Goal: Task Accomplishment & Management: Manage account settings

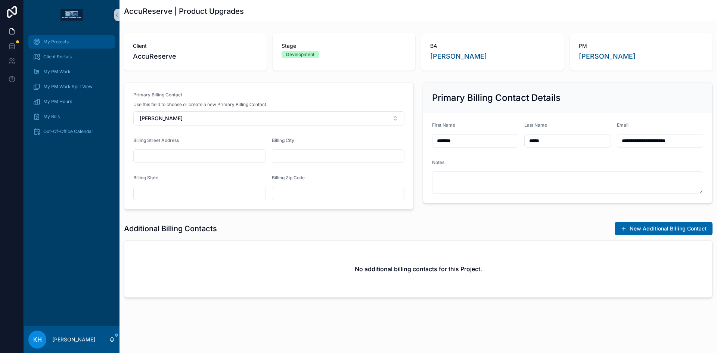
click at [58, 46] on div "My Projects" at bounding box center [72, 42] width 78 height 12
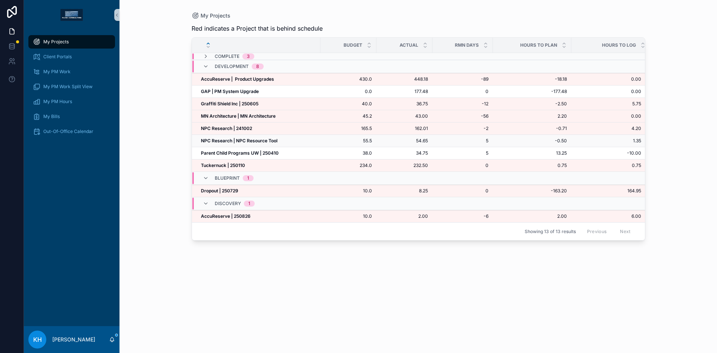
click at [225, 140] on strong "NPC Research | NPC Resource Tool" at bounding box center [239, 141] width 77 height 6
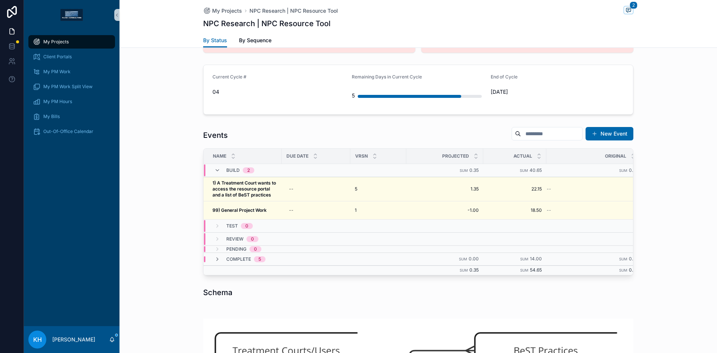
scroll to position [256, 0]
click at [72, 44] on div "My Projects" at bounding box center [72, 42] width 78 height 12
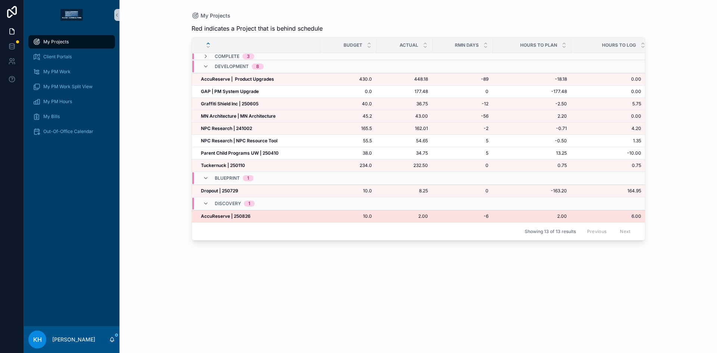
click at [215, 217] on strong "AccuReserve | 250826" at bounding box center [226, 216] width 50 height 6
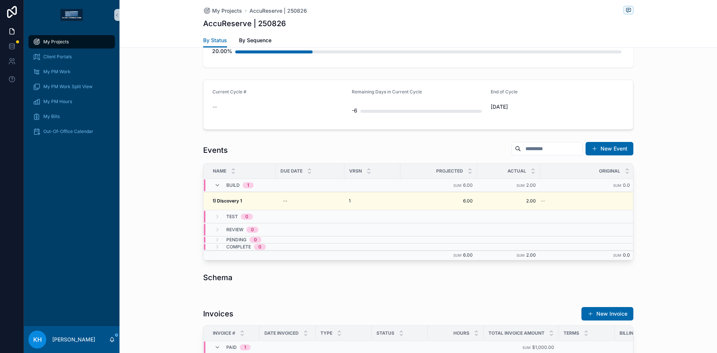
scroll to position [235, 0]
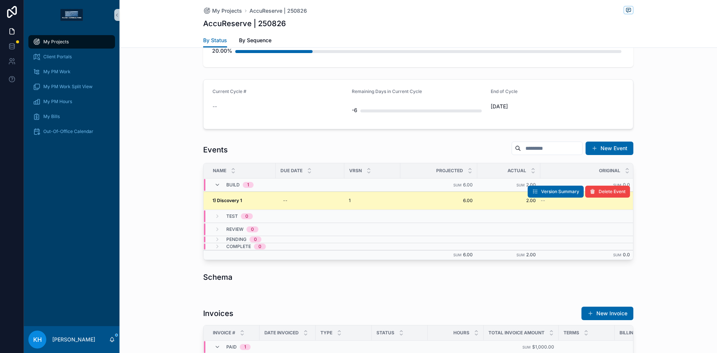
click at [239, 201] on strong "1) Discovery 1" at bounding box center [228, 201] width 30 height 6
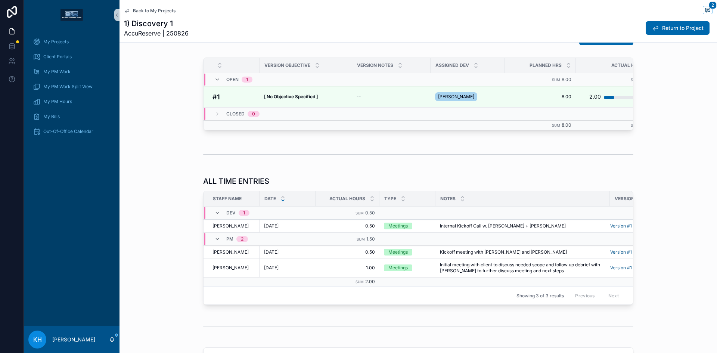
scroll to position [284, 0]
click at [62, 41] on span "My Projects" at bounding box center [55, 42] width 25 height 6
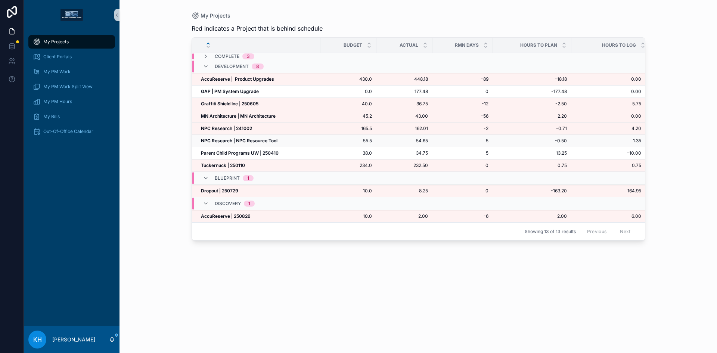
click at [223, 142] on strong "NPC Research | NPC Resource Tool" at bounding box center [239, 141] width 77 height 6
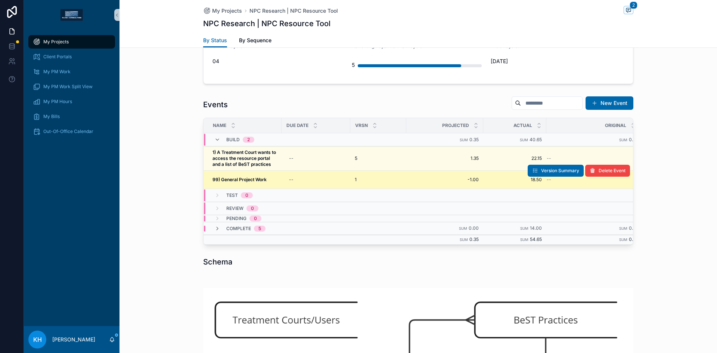
scroll to position [286, 0]
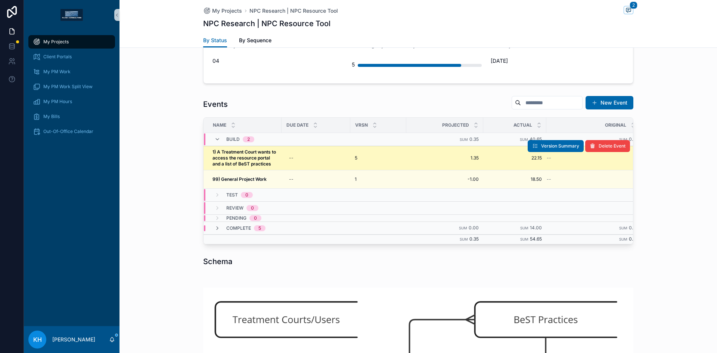
click at [242, 154] on strong "1) A Treatment Court wants to access the resource portal and a list of BeST pra…" at bounding box center [245, 158] width 65 height 18
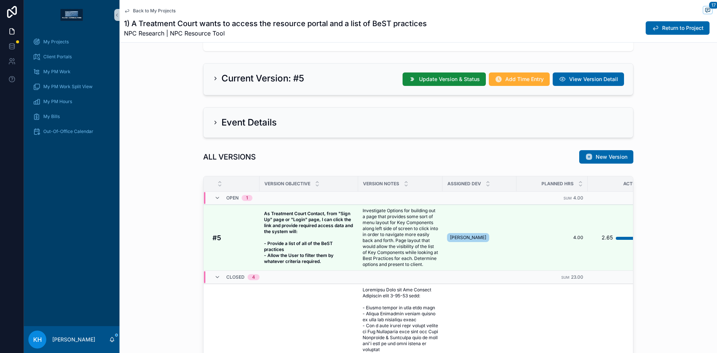
scroll to position [229, 0]
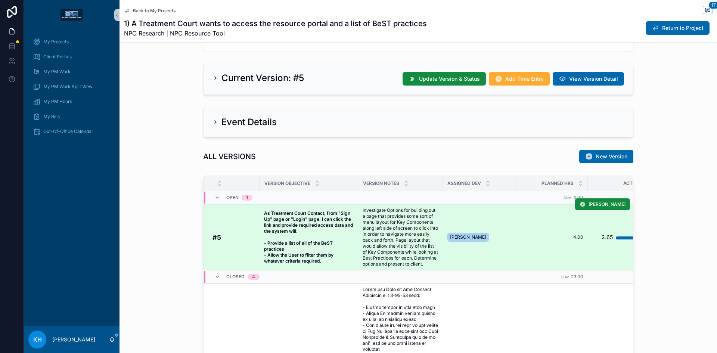
click at [403, 234] on span "Investigate Options for building out a page that provides some sort of menu lay…" at bounding box center [400, 237] width 75 height 60
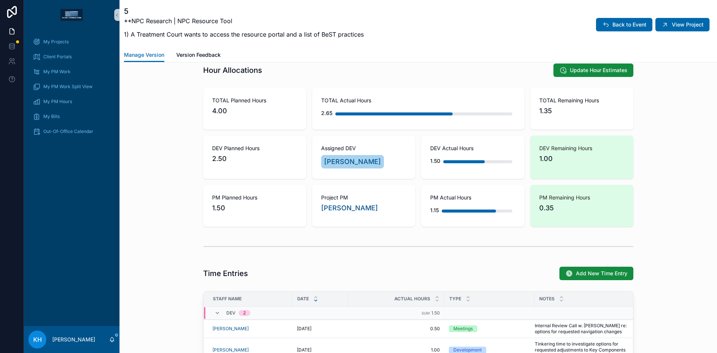
scroll to position [220, 0]
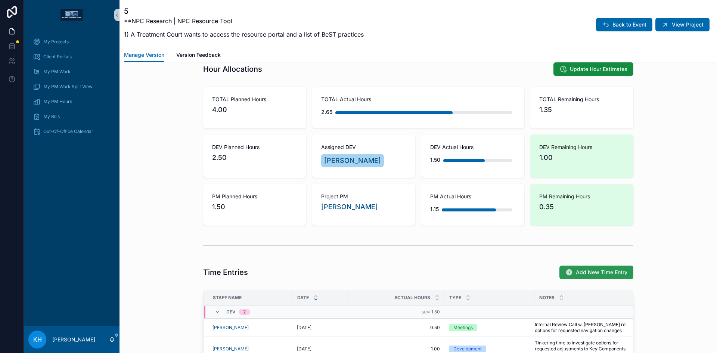
click at [584, 273] on span "Add New Time Entry" at bounding box center [602, 272] width 52 height 7
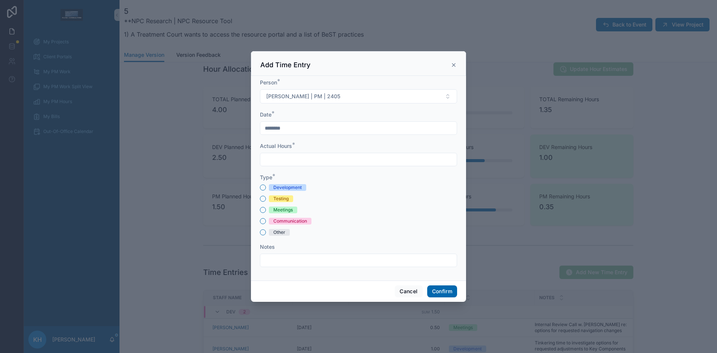
click at [378, 160] on input "text" at bounding box center [358, 159] width 197 height 10
type input "****"
click at [262, 234] on button "Other" at bounding box center [263, 232] width 6 height 6
click at [276, 259] on input "text" at bounding box center [358, 260] width 197 height 10
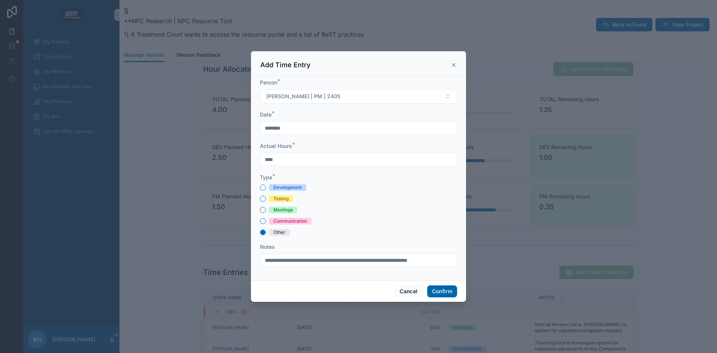
click at [357, 262] on input "**********" at bounding box center [358, 260] width 197 height 10
click at [455, 259] on input "**********" at bounding box center [358, 260] width 197 height 10
type input "**********"
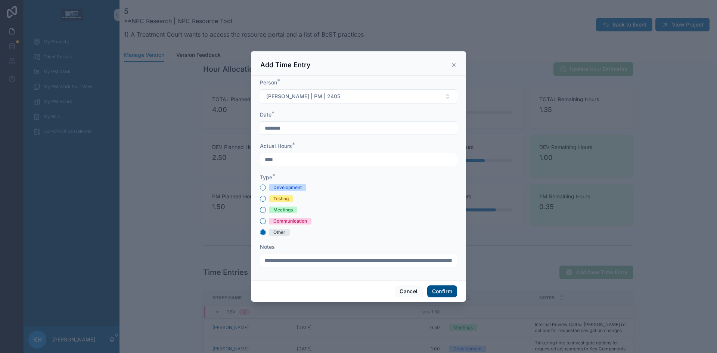
click at [436, 288] on button "Confirm" at bounding box center [442, 291] width 30 height 12
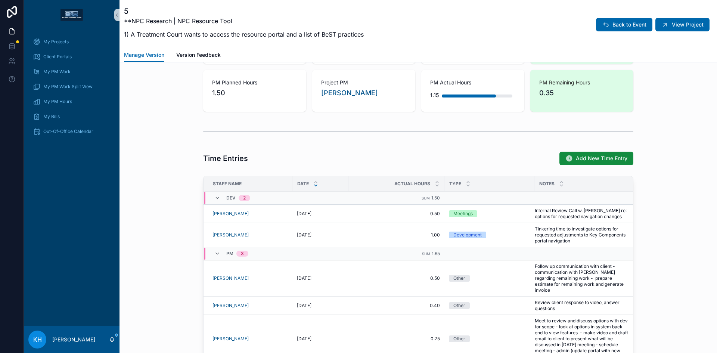
scroll to position [335, 0]
click at [554, 260] on button "Edit Entry" at bounding box center [566, 260] width 38 height 12
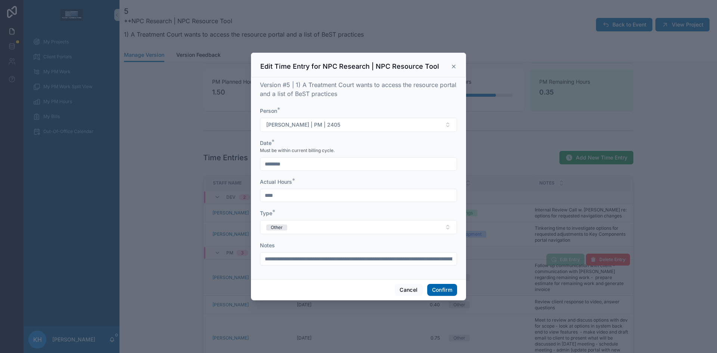
drag, startPoint x: 281, startPoint y: 197, endPoint x: 271, endPoint y: 195, distance: 10.6
click at [271, 195] on input "****" at bounding box center [358, 195] width 197 height 10
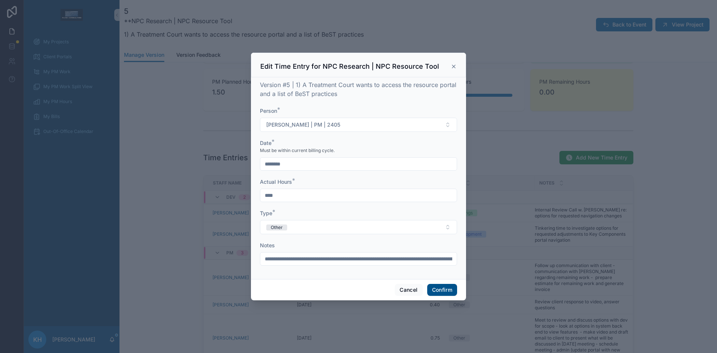
type input "****"
click at [436, 288] on button "Confirm" at bounding box center [442, 290] width 30 height 12
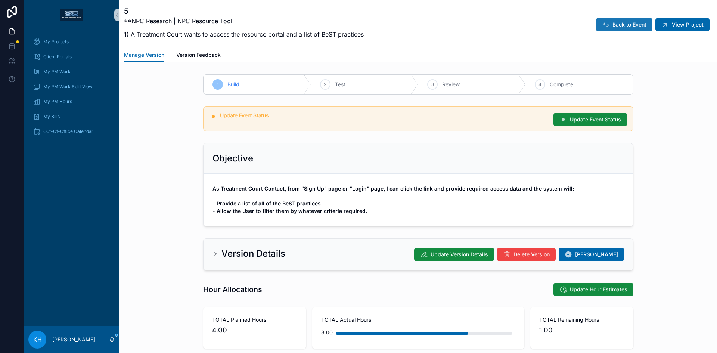
click at [640, 26] on span "Back to Event" at bounding box center [630, 24] width 34 height 7
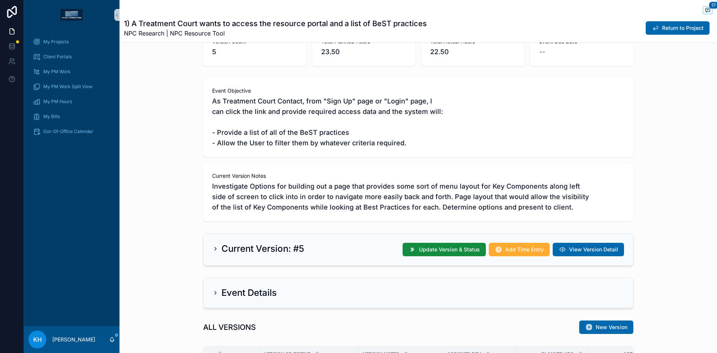
scroll to position [58, 0]
click at [51, 44] on span "My Projects" at bounding box center [55, 42] width 25 height 6
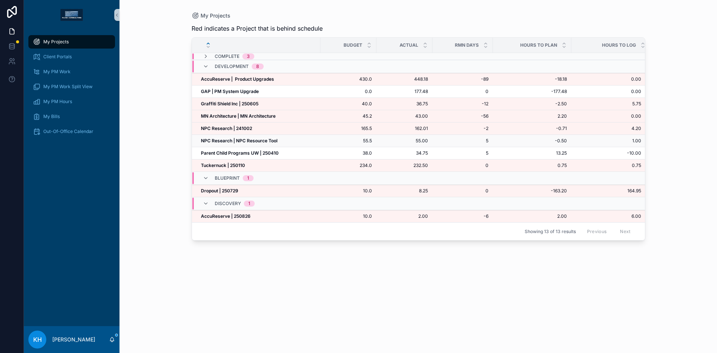
click at [222, 138] on strong "NPC Research | NPC Resource Tool" at bounding box center [239, 141] width 77 height 6
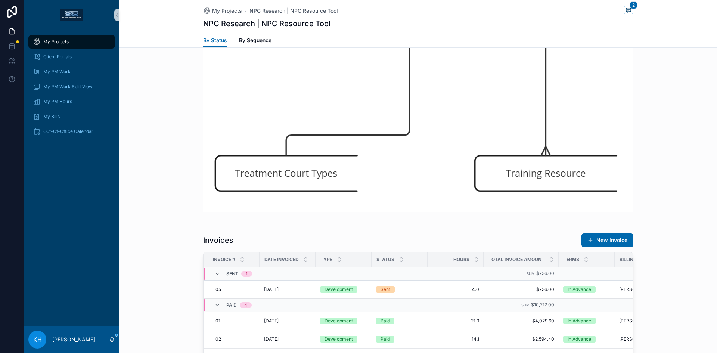
scroll to position [539, 0]
click at [58, 115] on span "My Bills" at bounding box center [51, 117] width 16 height 6
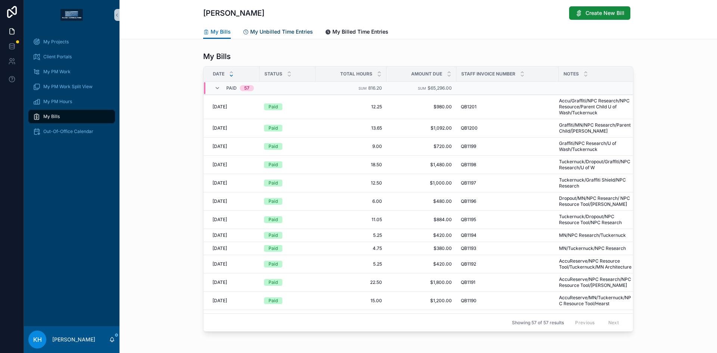
click at [262, 30] on span "My Unbilled Time Entries" at bounding box center [281, 31] width 63 height 7
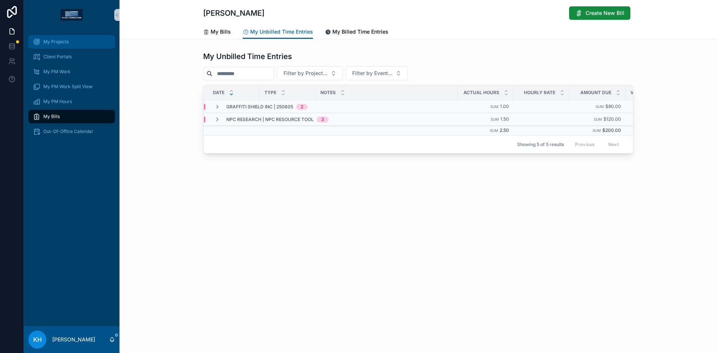
click at [58, 43] on span "My Projects" at bounding box center [55, 42] width 25 height 6
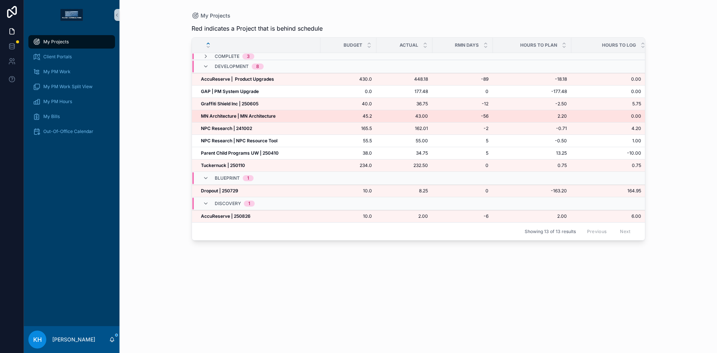
click at [224, 114] on strong "MN Architecture | MN Architecture" at bounding box center [238, 116] width 75 height 6
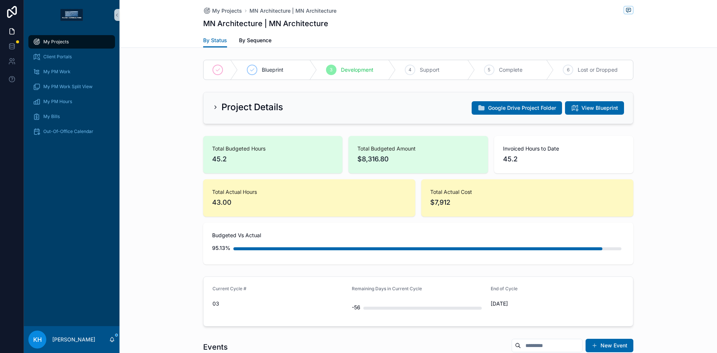
click at [59, 40] on span "My Projects" at bounding box center [55, 42] width 25 height 6
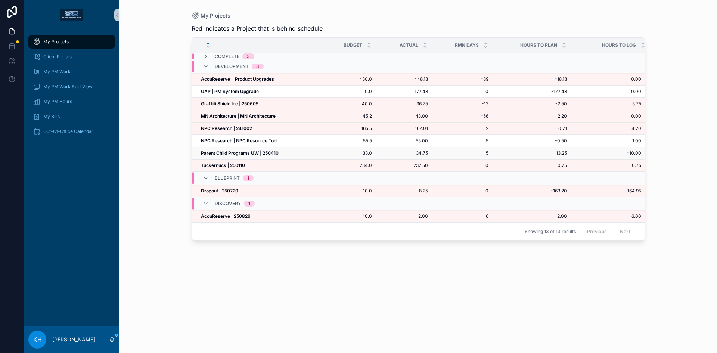
click at [216, 155] on strong "Parent Child Programs UW | 250410" at bounding box center [240, 153] width 78 height 6
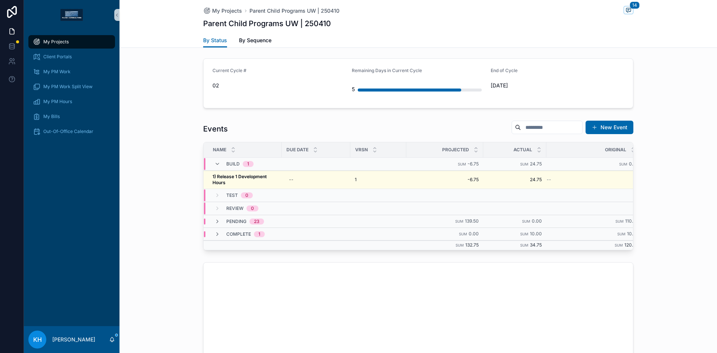
scroll to position [299, 0]
click at [56, 40] on span "My Projects" at bounding box center [55, 42] width 25 height 6
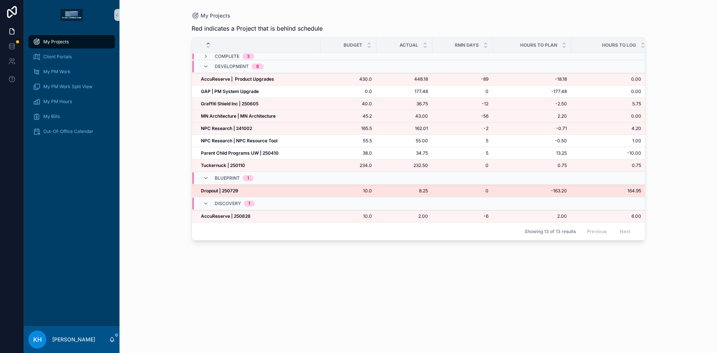
click at [225, 191] on strong "Dropout | 250729" at bounding box center [219, 191] width 37 height 6
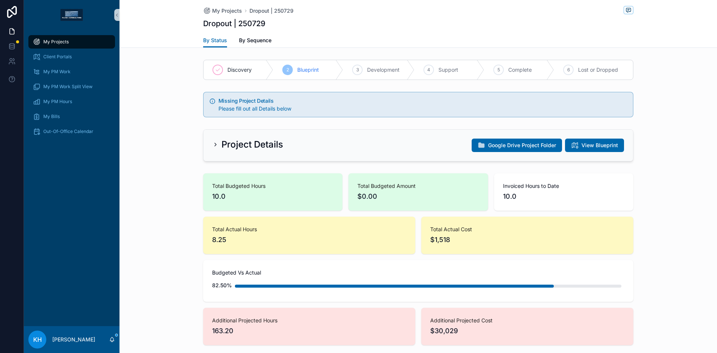
scroll to position [615, 0]
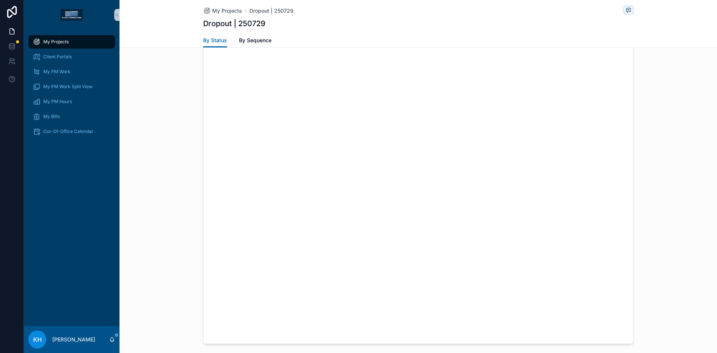
click at [50, 38] on div "My Projects" at bounding box center [72, 42] width 78 height 12
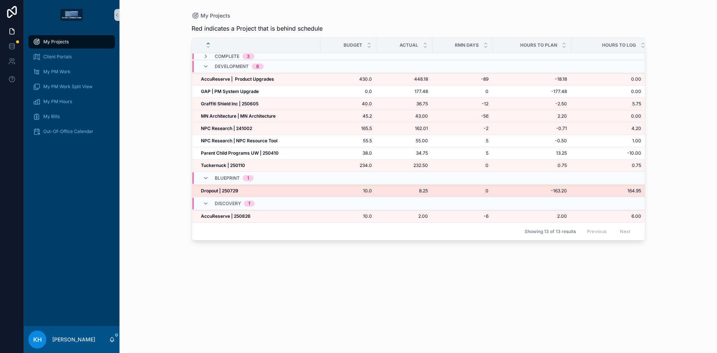
click at [212, 190] on strong "Dropout | 250729" at bounding box center [219, 191] width 37 height 6
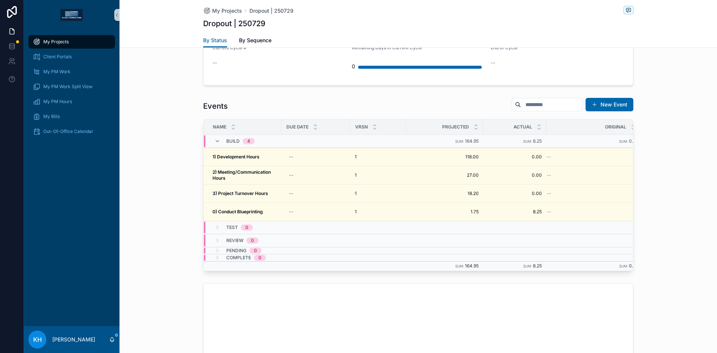
scroll to position [321, 0]
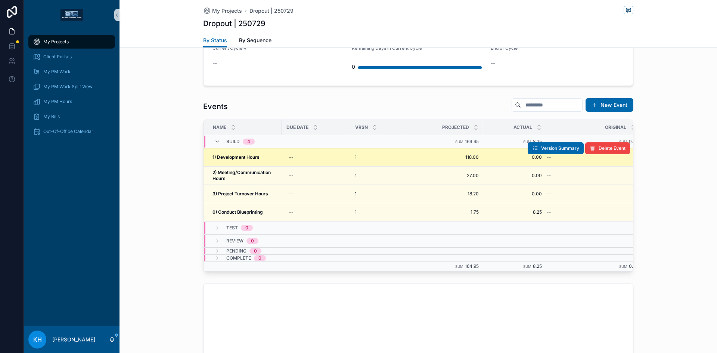
click at [238, 158] on strong "1) Development Hours" at bounding box center [236, 157] width 47 height 6
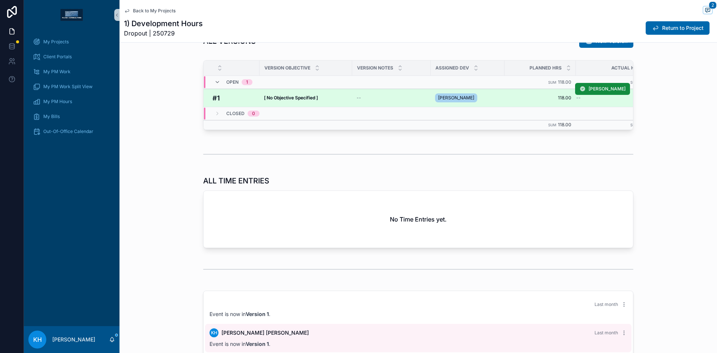
scroll to position [282, 0]
click at [299, 100] on span "[ No Objective Specified ]" at bounding box center [291, 98] width 54 height 6
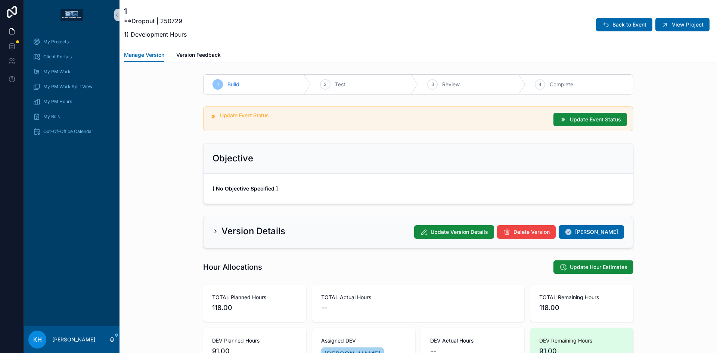
scroll to position [0, 0]
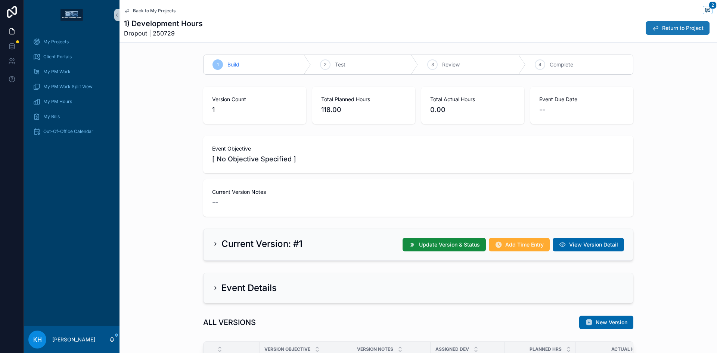
click at [656, 30] on button "Return to Project" at bounding box center [678, 27] width 64 height 13
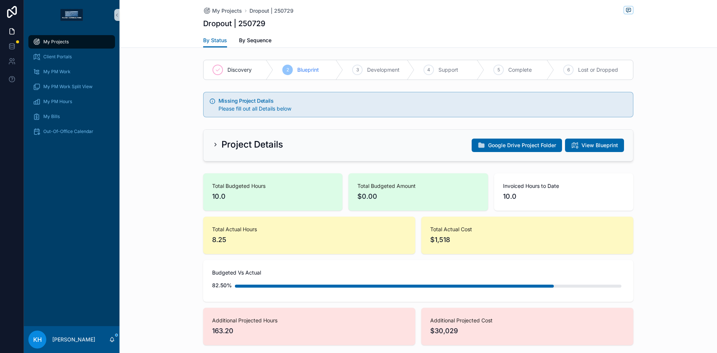
scroll to position [615, 0]
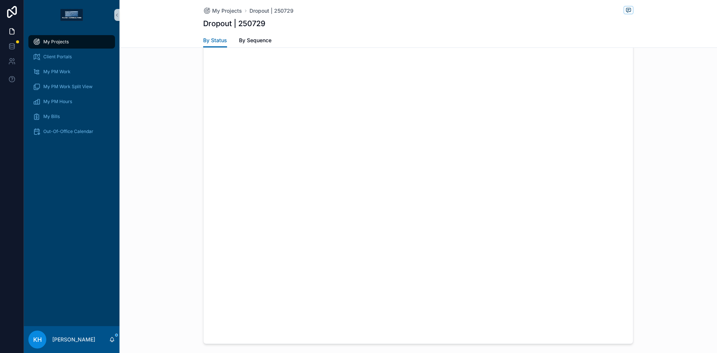
click at [47, 38] on div "My Projects" at bounding box center [72, 42] width 78 height 12
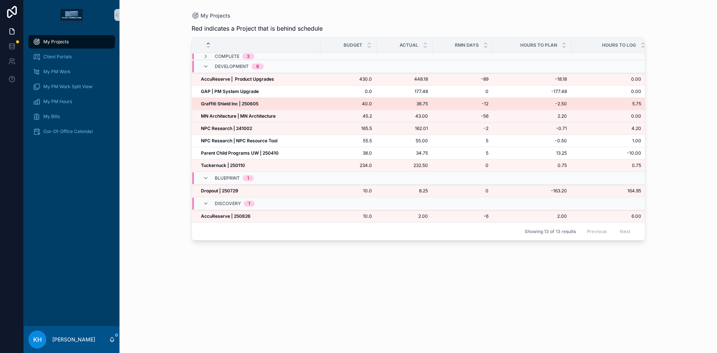
click at [223, 102] on strong "Graffiti Shield Inc | 250605" at bounding box center [230, 104] width 58 height 6
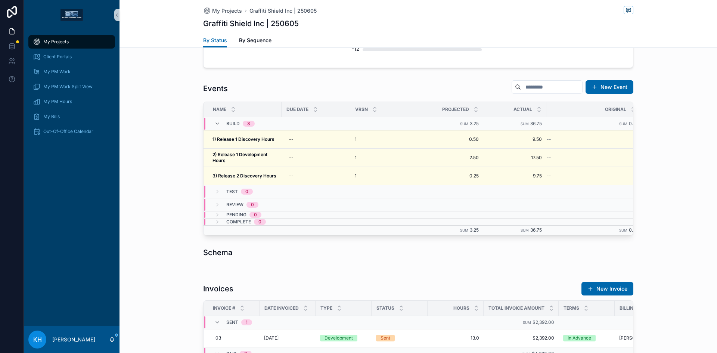
scroll to position [297, 0]
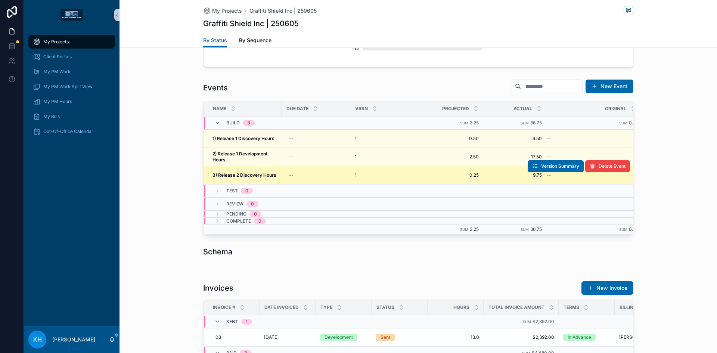
click at [250, 174] on strong "3) Release 2 Discovery Hours" at bounding box center [245, 175] width 64 height 6
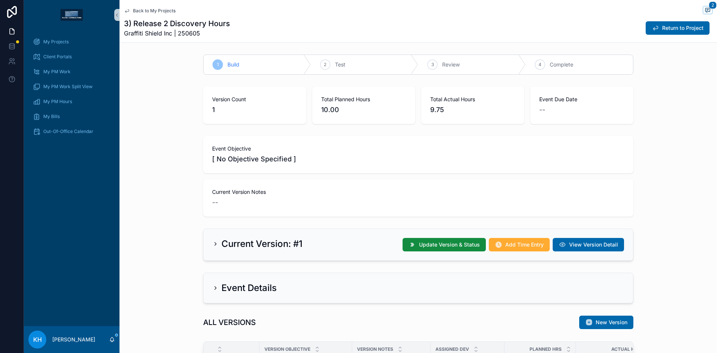
click at [149, 12] on span "Back to My Projects" at bounding box center [154, 11] width 43 height 6
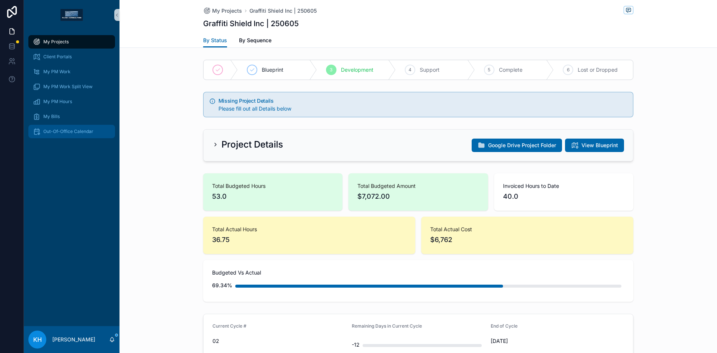
click at [56, 127] on div "Out-Of-Office Calendar" at bounding box center [72, 132] width 78 height 12
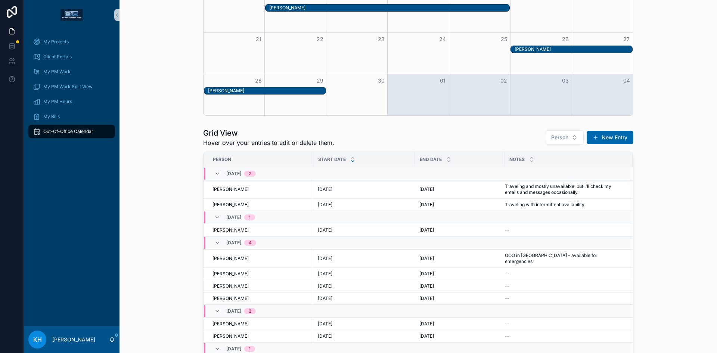
scroll to position [158, 0]
click at [347, 205] on div "[DATE] [DATE]" at bounding box center [364, 204] width 93 height 6
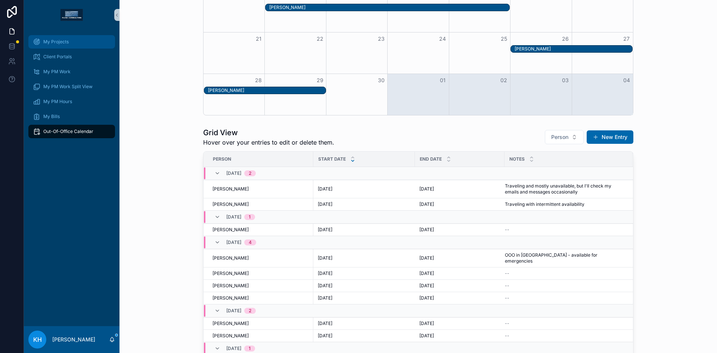
click at [56, 46] on div "My Projects" at bounding box center [72, 42] width 78 height 12
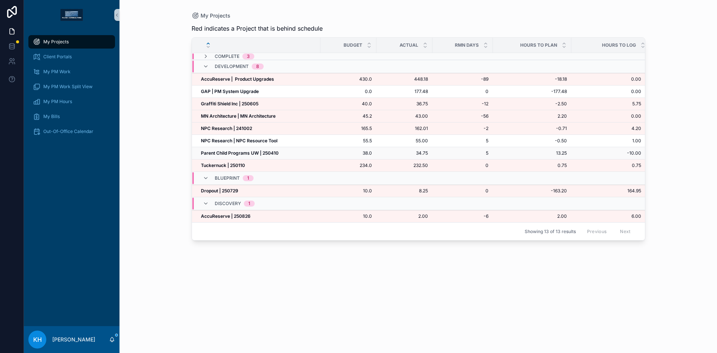
click at [250, 154] on strong "Parent Child Programs UW | 250410" at bounding box center [240, 153] width 78 height 6
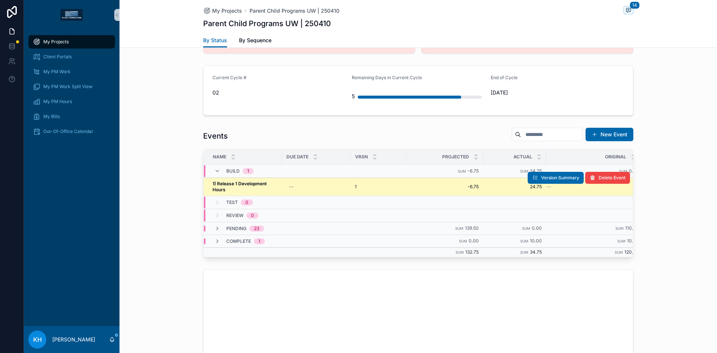
scroll to position [295, 0]
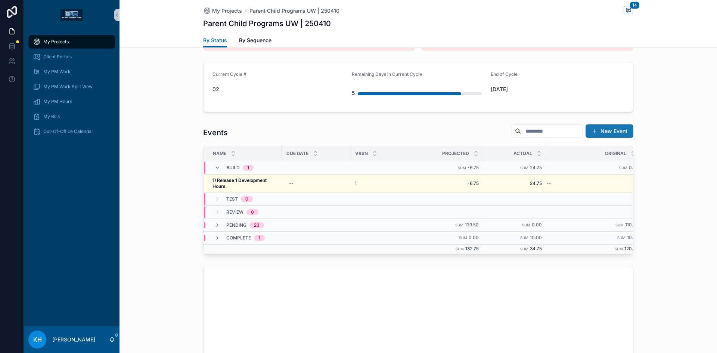
click at [595, 132] on span "scrollable content" at bounding box center [595, 131] width 6 height 6
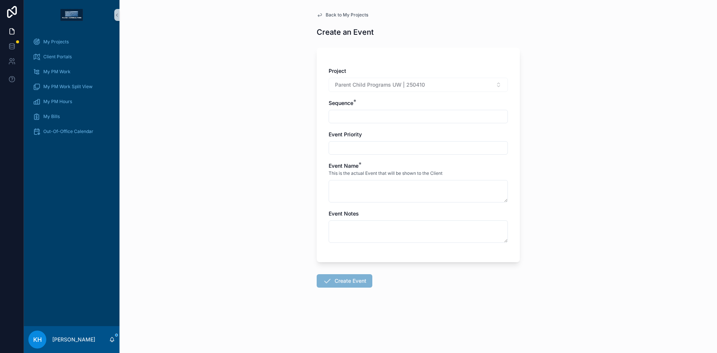
click at [337, 13] on span "Back to My Projects" at bounding box center [347, 15] width 43 height 6
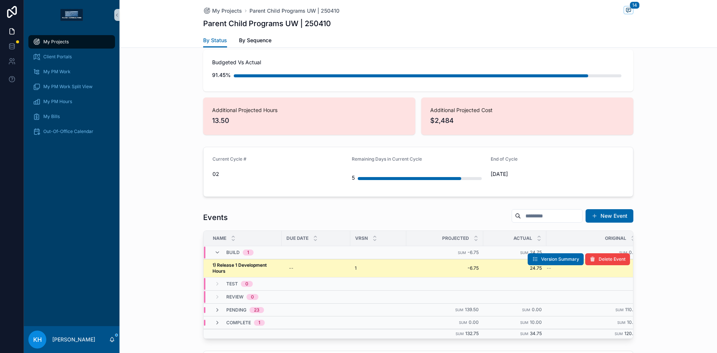
scroll to position [199, 0]
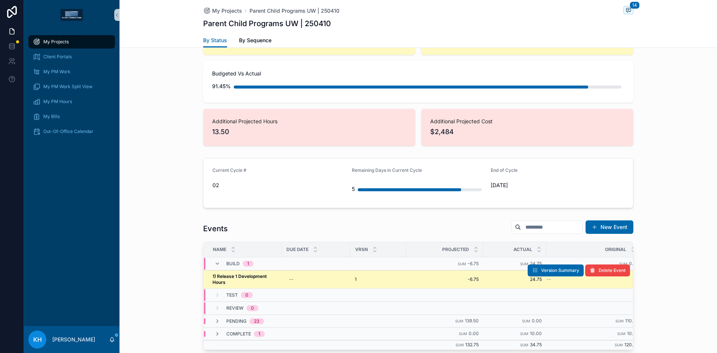
click at [245, 274] on strong "1) Release 1 Development Hours" at bounding box center [240, 280] width 55 height 12
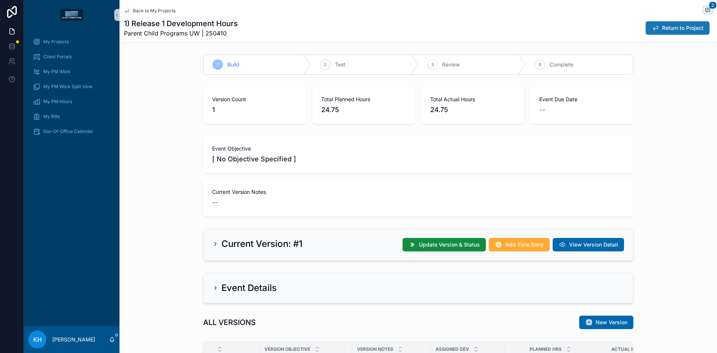
click at [661, 24] on button "Return to Project" at bounding box center [678, 27] width 64 height 13
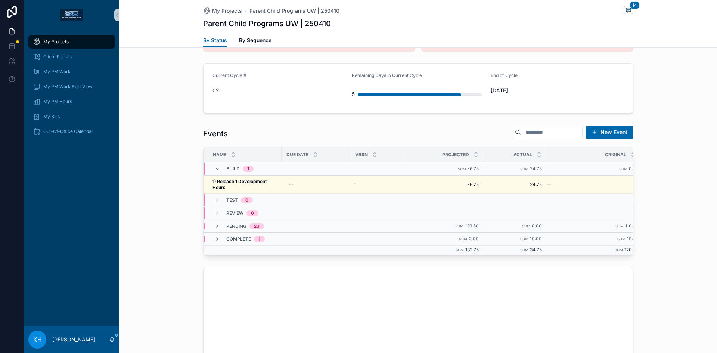
scroll to position [294, 0]
click at [250, 41] on span "By Sequence" at bounding box center [255, 40] width 33 height 7
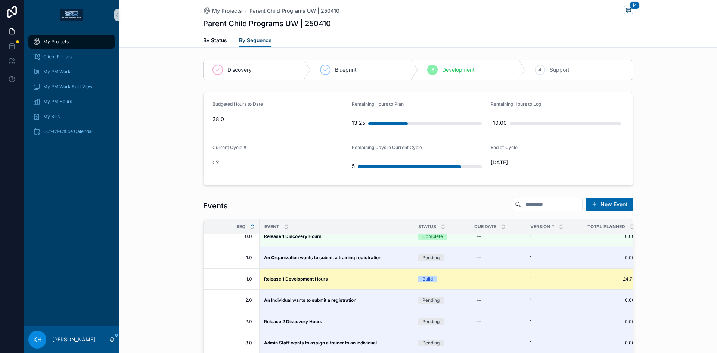
scroll to position [55, 0]
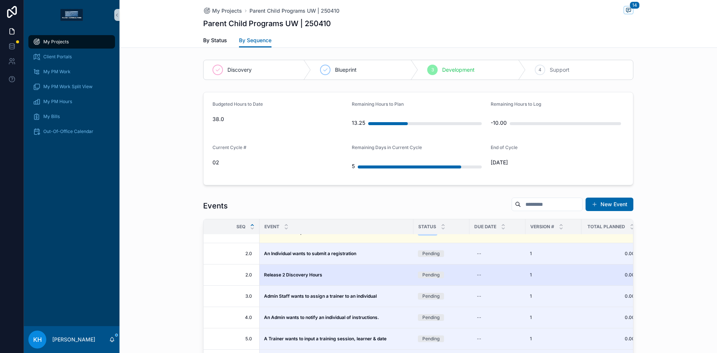
click at [307, 275] on strong "Release 2 Discovery Hours" at bounding box center [293, 275] width 58 height 6
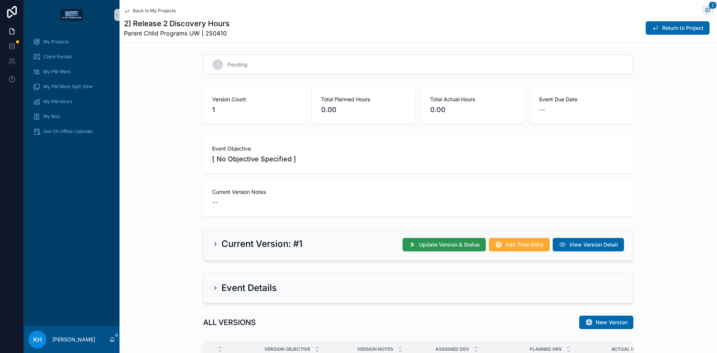
click at [433, 247] on span "Update Version & Status" at bounding box center [449, 244] width 61 height 7
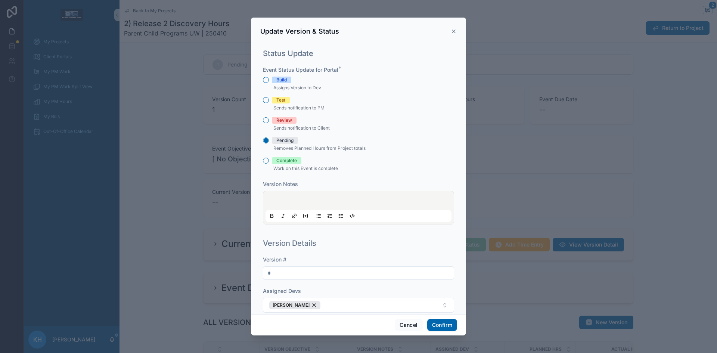
click at [265, 83] on div "Build" at bounding box center [358, 80] width 191 height 7
click at [266, 81] on button "Build" at bounding box center [266, 80] width 6 height 6
click at [440, 326] on button "Confirm" at bounding box center [442, 325] width 30 height 12
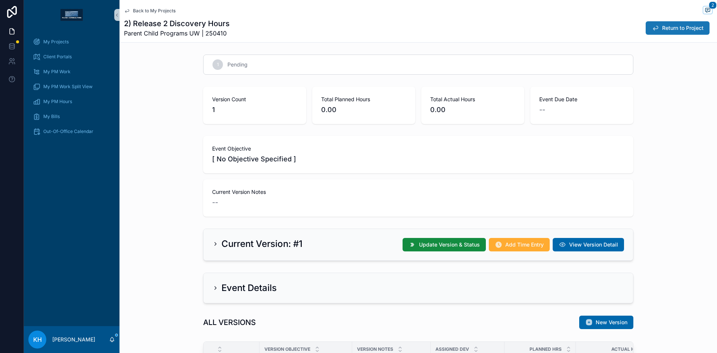
click at [667, 28] on span "Return to Project" at bounding box center [683, 27] width 41 height 7
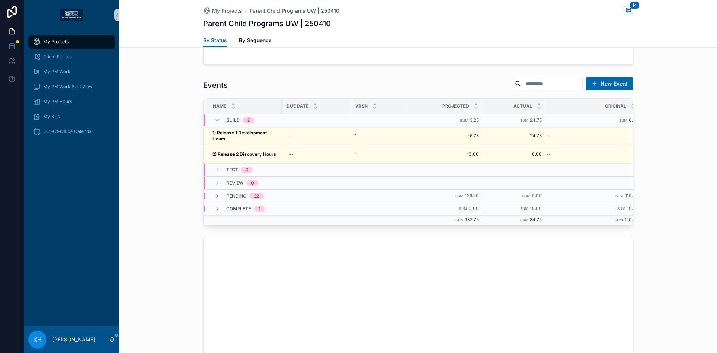
scroll to position [343, 0]
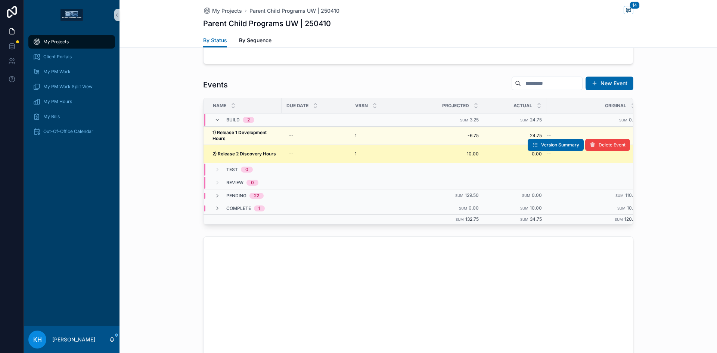
click at [240, 154] on strong "2) Release 2 Discovery Hours" at bounding box center [245, 154] width 64 height 6
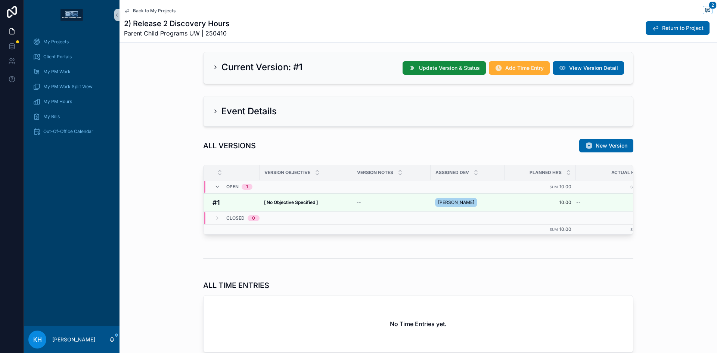
scroll to position [176, 0]
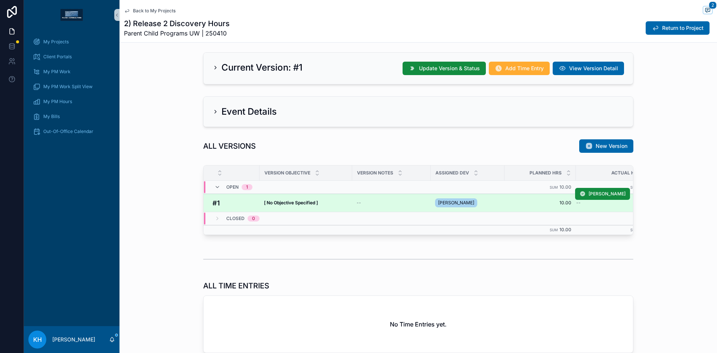
click at [291, 200] on strong "[ No Objective Specified ]" at bounding box center [291, 203] width 54 height 6
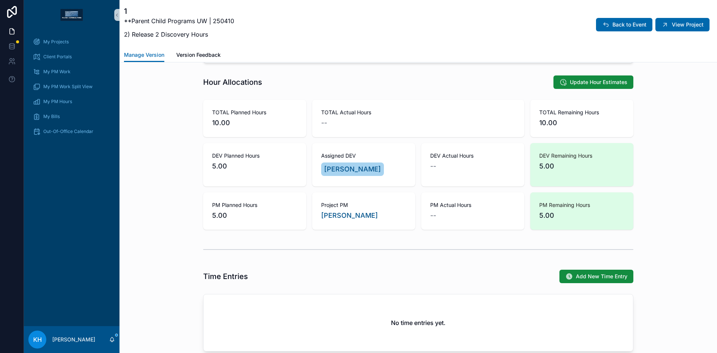
scroll to position [185, 0]
click at [606, 273] on span "Add New Time Entry" at bounding box center [602, 275] width 52 height 7
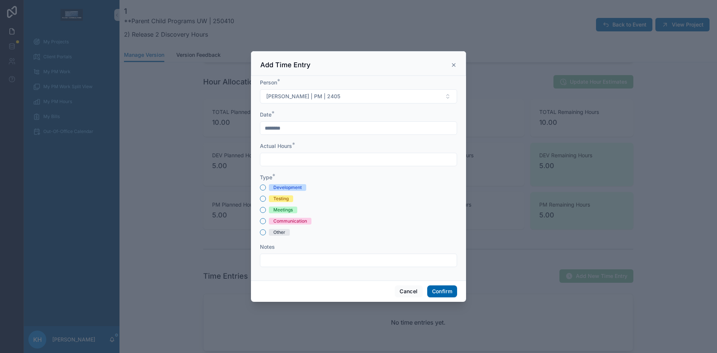
click at [301, 160] on input "text" at bounding box center [358, 159] width 197 height 10
type input "****"
click at [283, 126] on input "********" at bounding box center [358, 128] width 197 height 10
click at [385, 188] on button "5" at bounding box center [385, 189] width 13 height 13
type input "********"
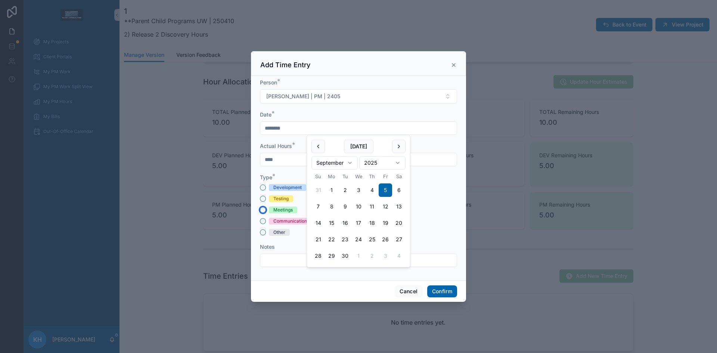
click at [264, 210] on button "Meetings" at bounding box center [263, 210] width 6 height 6
click at [276, 263] on input "text" at bounding box center [358, 260] width 197 height 10
type input "**********"
click at [439, 293] on button "Confirm" at bounding box center [442, 291] width 30 height 12
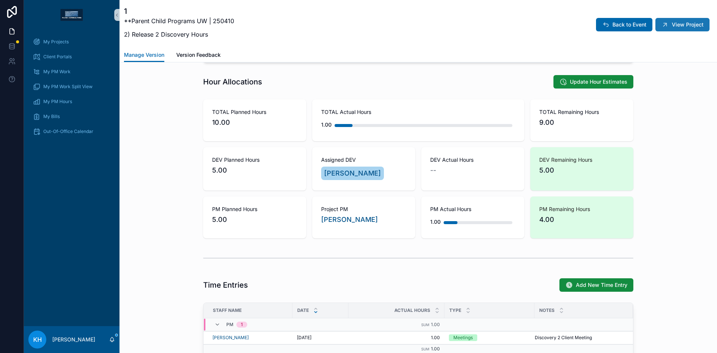
click at [672, 27] on span "View Project" at bounding box center [688, 24] width 32 height 7
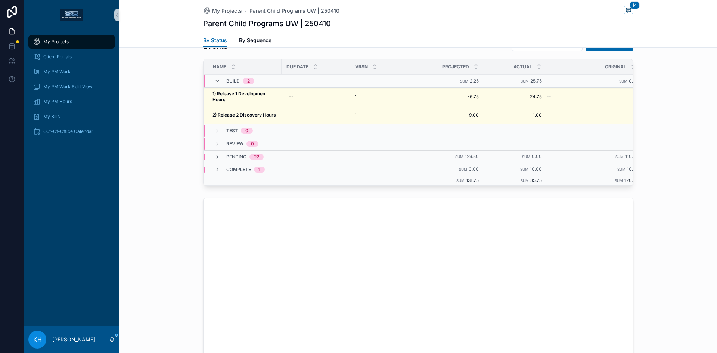
scroll to position [384, 0]
click at [54, 40] on span "My Projects" at bounding box center [55, 42] width 25 height 6
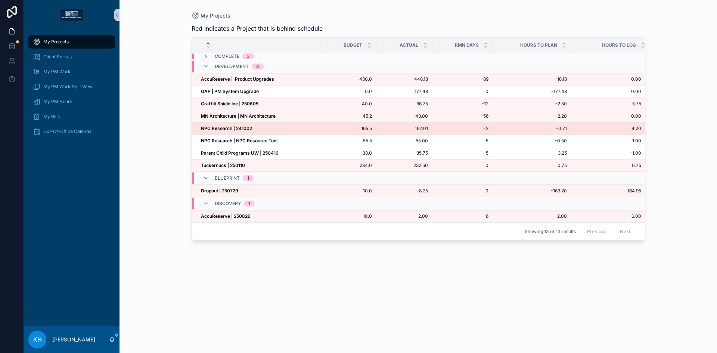
click at [213, 131] on span "NPC Research | 241002" at bounding box center [226, 129] width 51 height 6
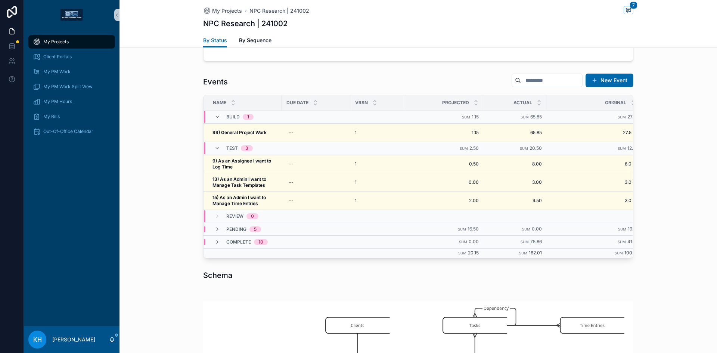
scroll to position [309, 0]
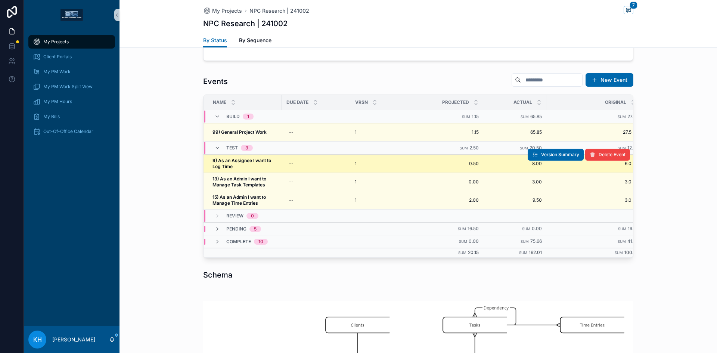
click at [235, 166] on span "9) As an Assignee I want to Log Time" at bounding box center [245, 164] width 65 height 12
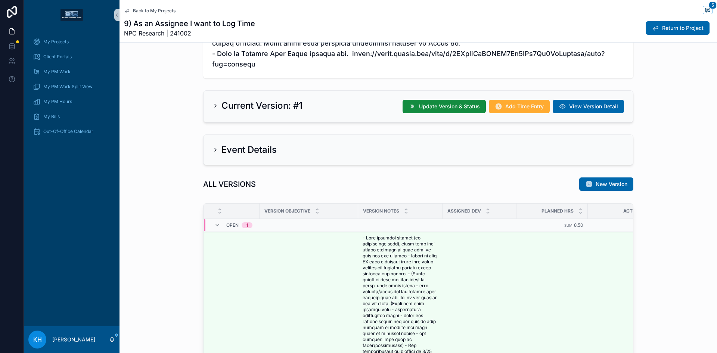
scroll to position [380, 0]
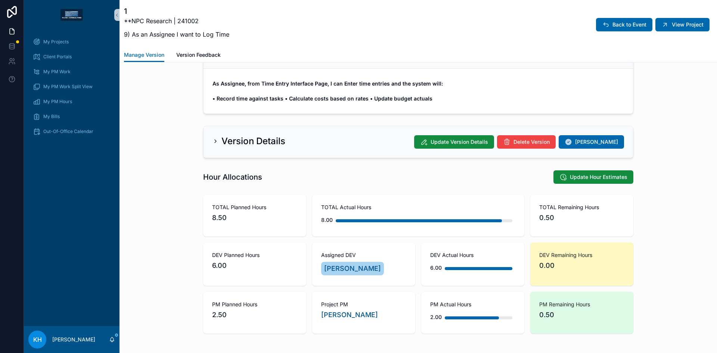
scroll to position [105, 0]
click at [456, 143] on span "Update Version Details" at bounding box center [460, 141] width 58 height 7
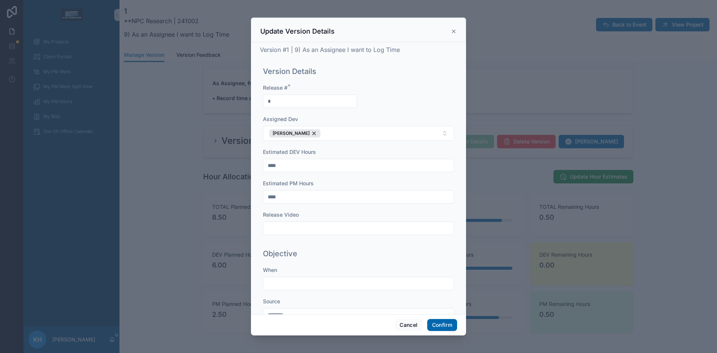
click at [451, 32] on div "Update Version Details" at bounding box center [358, 31] width 197 height 9
click at [452, 31] on icon at bounding box center [454, 31] width 6 height 6
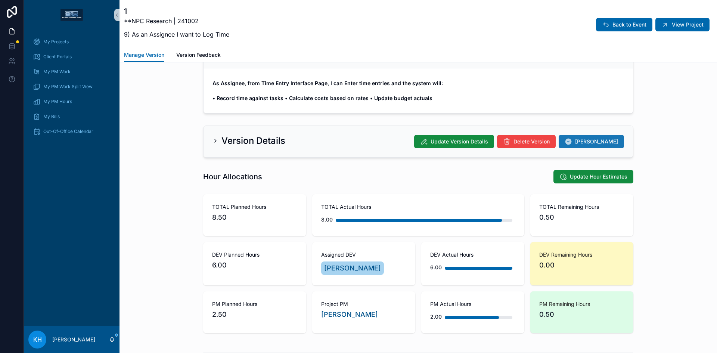
click at [595, 141] on span "[PERSON_NAME]" at bounding box center [596, 141] width 43 height 7
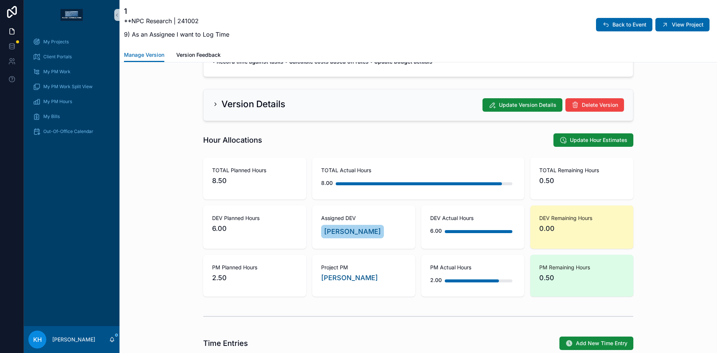
scroll to position [69, 0]
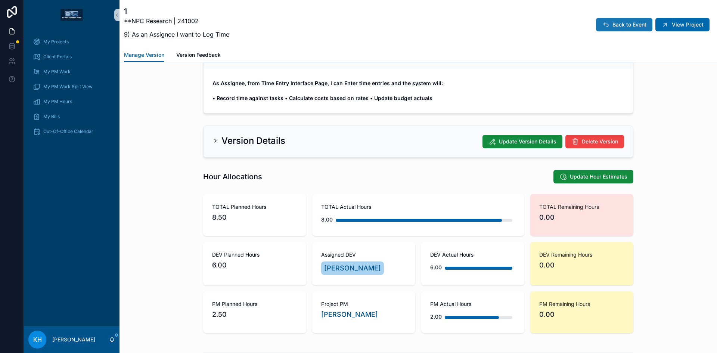
click at [629, 23] on span "Back to Event" at bounding box center [630, 24] width 34 height 7
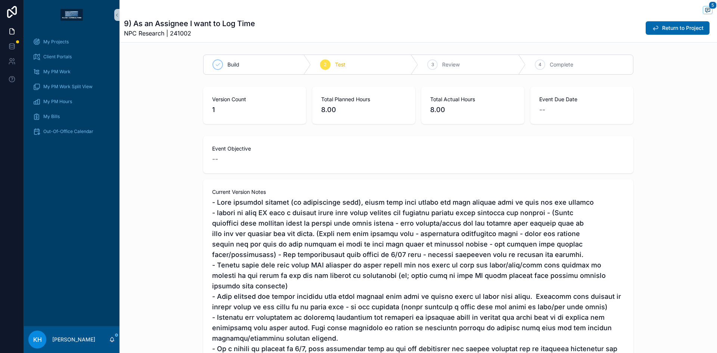
scroll to position [215, 0]
click at [663, 24] on span "Return to Project" at bounding box center [683, 27] width 41 height 7
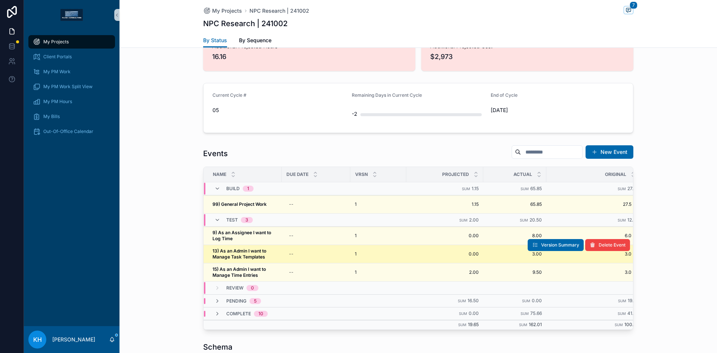
scroll to position [237, 0]
click at [242, 251] on strong "13) As an Admin I want to Manage Task Templates" at bounding box center [240, 254] width 55 height 12
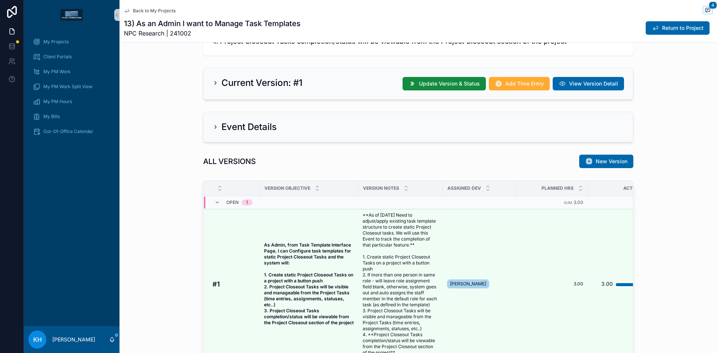
scroll to position [271, 0]
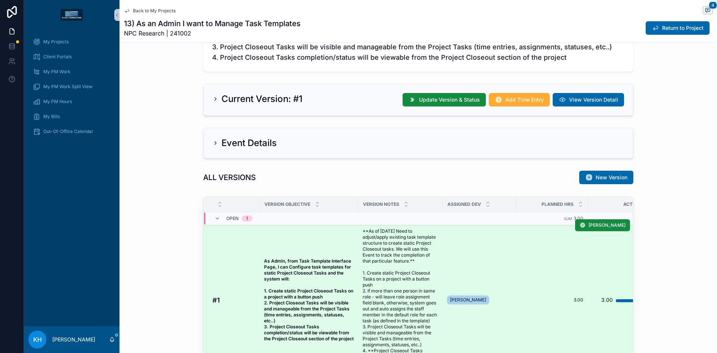
click at [401, 279] on span "**As of [DATE] Need to adjust/apply existing task template structure to create …" at bounding box center [400, 299] width 75 height 143
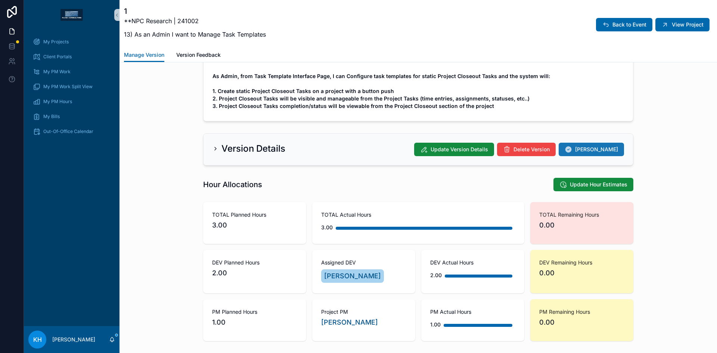
scroll to position [113, 0]
click at [591, 153] on span "[PERSON_NAME]" at bounding box center [596, 148] width 43 height 7
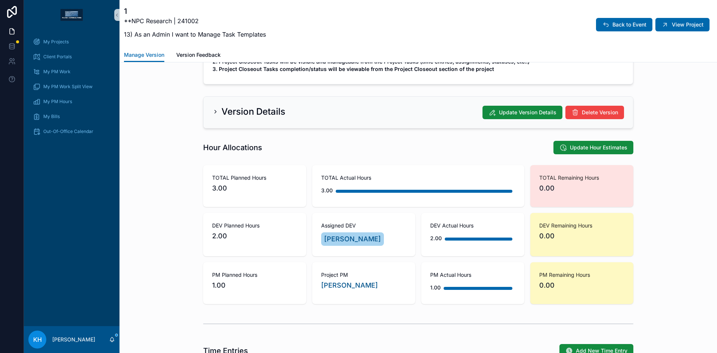
scroll to position [76, 0]
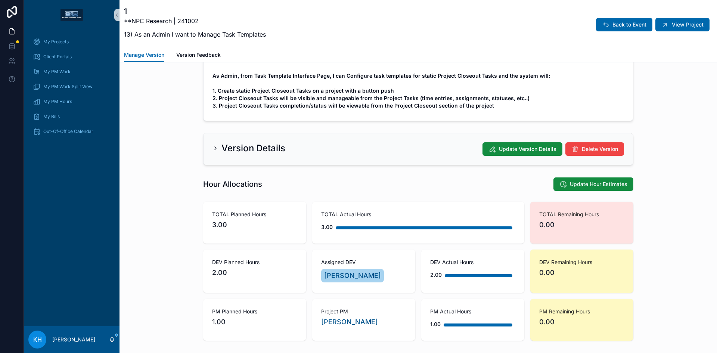
click at [671, 32] on div "1 **NPC Research | 241002 13) As an Admin I want to Manage Task Templates Back …" at bounding box center [418, 24] width 589 height 37
click at [672, 25] on span "View Project" at bounding box center [688, 24] width 32 height 7
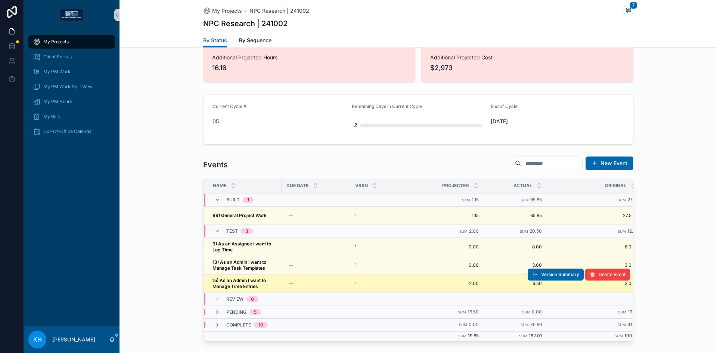
scroll to position [226, 0]
click at [235, 284] on strong "15) As an Admin I want to Manage Time Entries" at bounding box center [240, 283] width 55 height 12
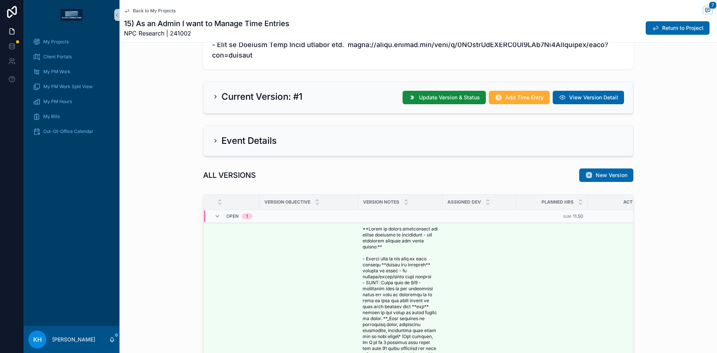
scroll to position [397, 0]
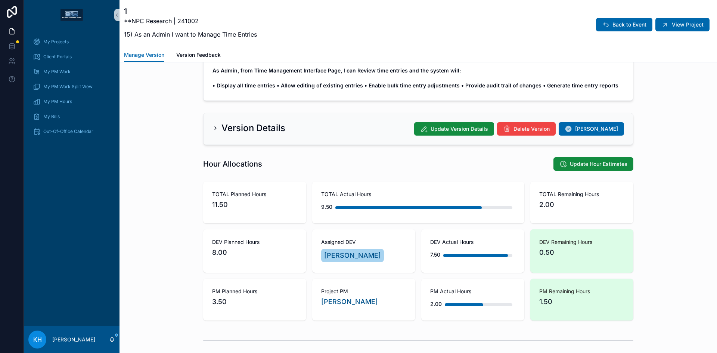
scroll to position [118, 0]
click at [603, 129] on span "[PERSON_NAME]" at bounding box center [596, 128] width 43 height 7
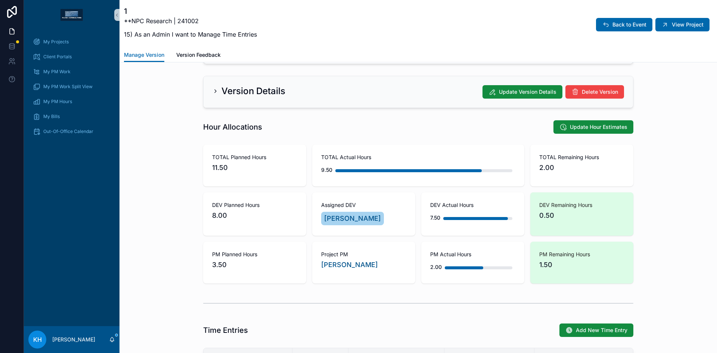
scroll to position [82, 0]
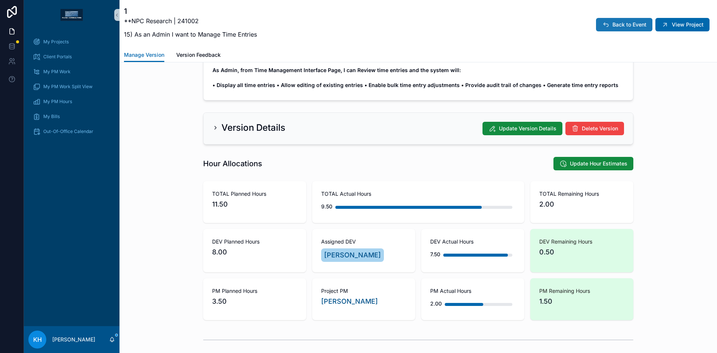
click at [613, 25] on span "Back to Event" at bounding box center [630, 24] width 34 height 7
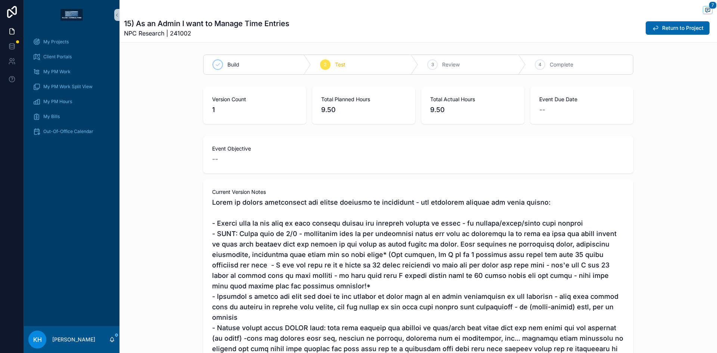
scroll to position [344, 0]
click at [668, 33] on button "Return to Project" at bounding box center [678, 27] width 64 height 13
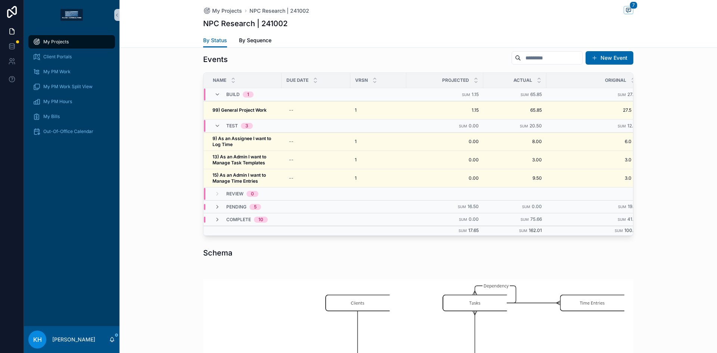
scroll to position [331, 0]
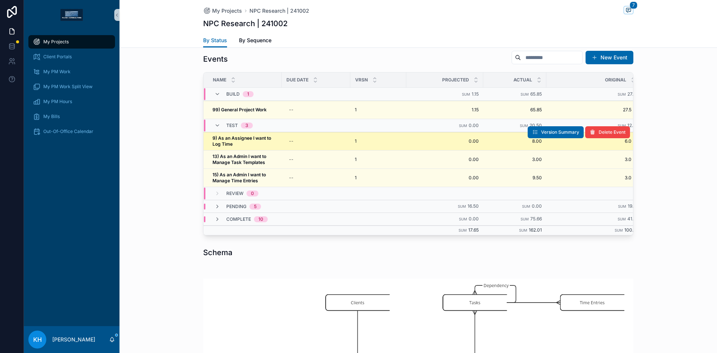
click at [245, 140] on strong "9) As an Assignee I want to Log Time" at bounding box center [243, 141] width 60 height 12
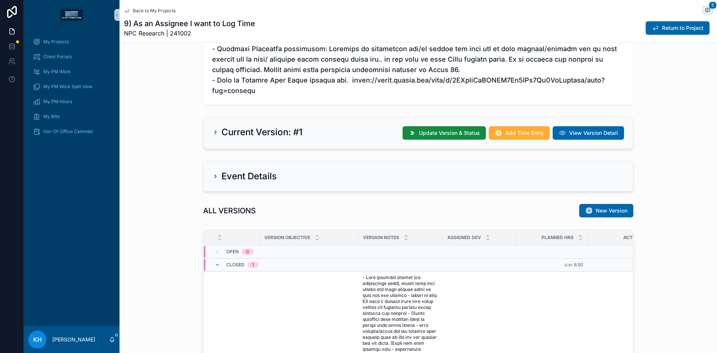
scroll to position [215, 0]
click at [432, 129] on span "Update Version & Status" at bounding box center [449, 132] width 61 height 7
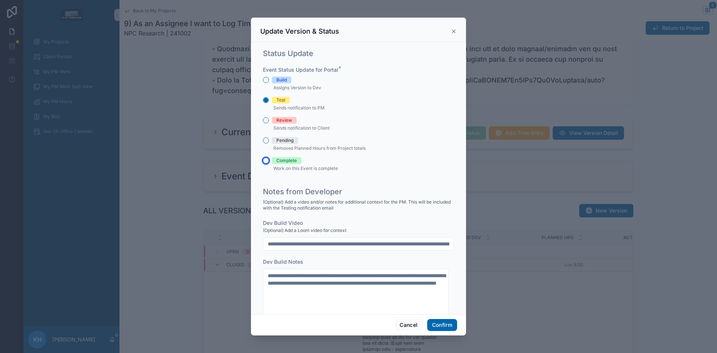
click at [266, 160] on button "Complete" at bounding box center [266, 161] width 6 height 6
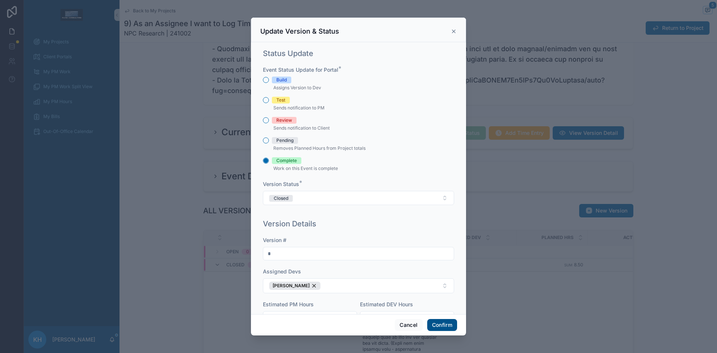
click at [446, 327] on button "Confirm" at bounding box center [442, 325] width 30 height 12
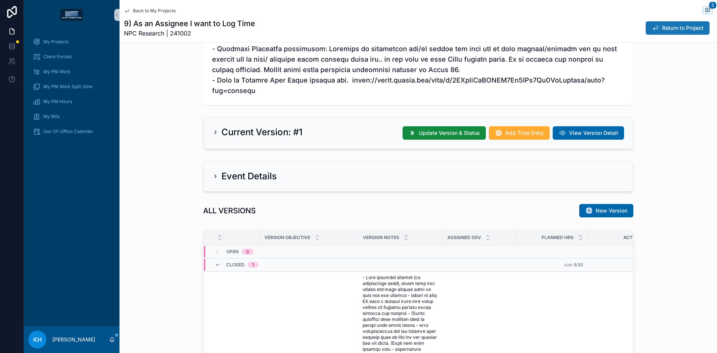
click at [667, 30] on span "Return to Project" at bounding box center [683, 27] width 41 height 7
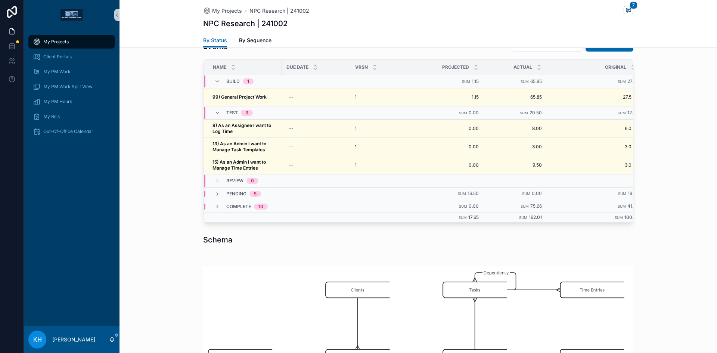
scroll to position [349, 0]
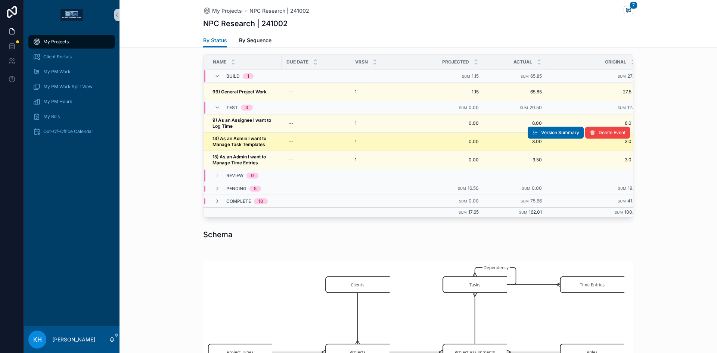
click at [237, 138] on strong "13) As an Admin I want to Manage Task Templates" at bounding box center [240, 142] width 55 height 12
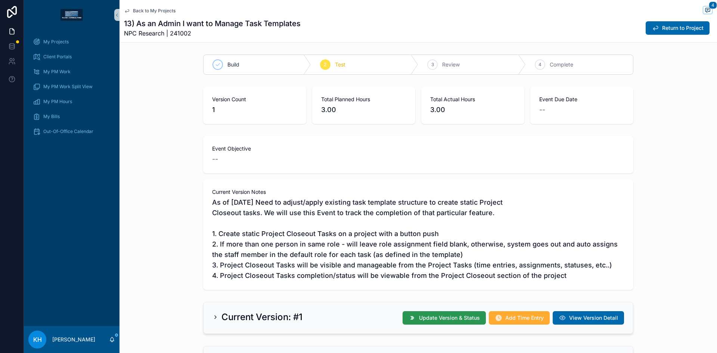
click at [432, 316] on span "Update Version & Status" at bounding box center [449, 317] width 61 height 7
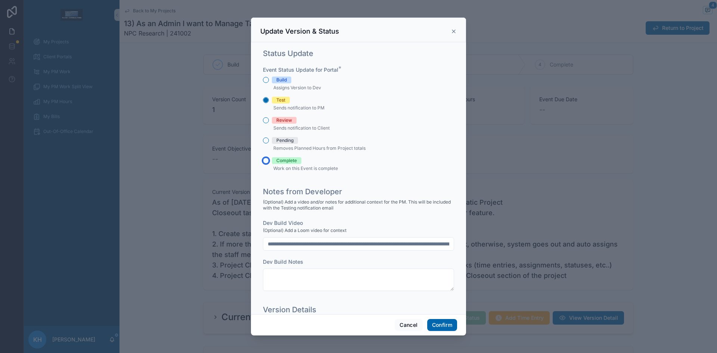
click at [267, 162] on button "Complete" at bounding box center [266, 161] width 6 height 6
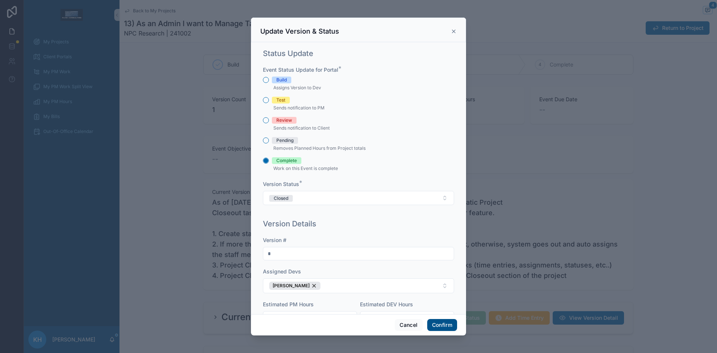
click at [445, 324] on button "Confirm" at bounding box center [442, 325] width 30 height 12
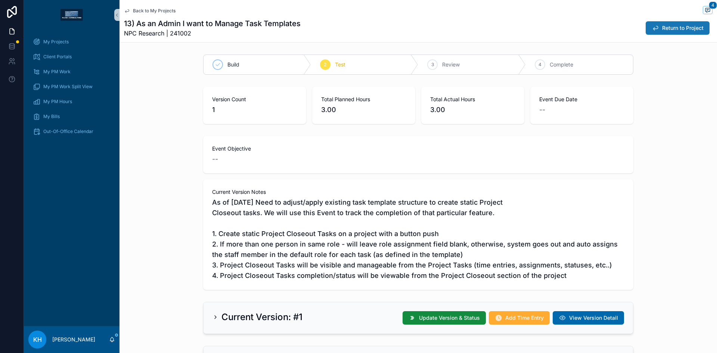
click at [663, 28] on span "Return to Project" at bounding box center [683, 27] width 41 height 7
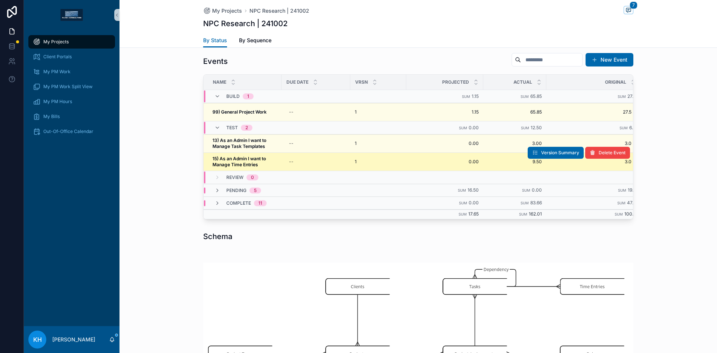
scroll to position [353, 0]
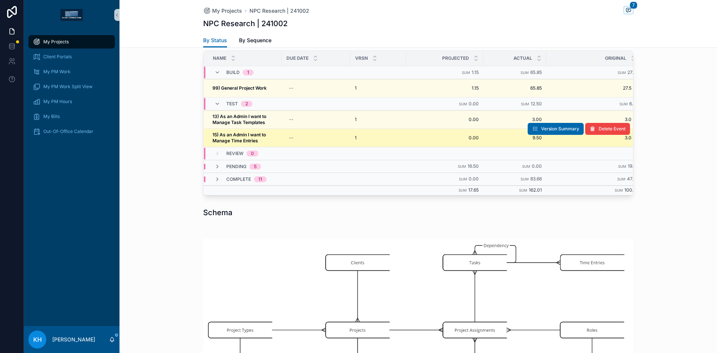
click at [244, 140] on strong "15) As an Admin I want to Manage Time Entries" at bounding box center [240, 138] width 55 height 12
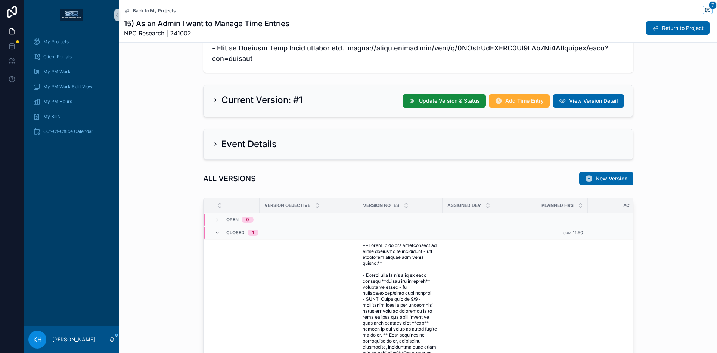
scroll to position [344, 0]
click at [445, 97] on span "Update Version & Status" at bounding box center [449, 100] width 61 height 7
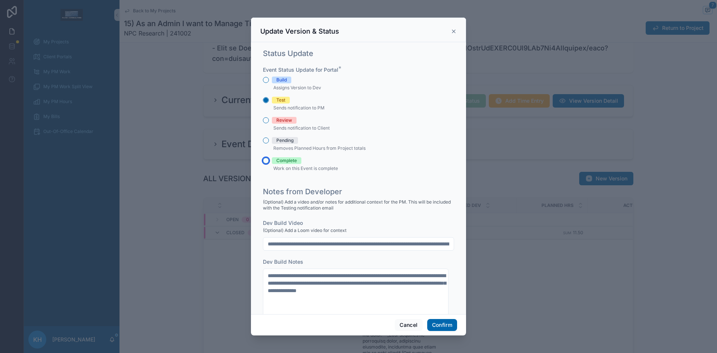
click at [266, 161] on button "Complete" at bounding box center [266, 161] width 6 height 6
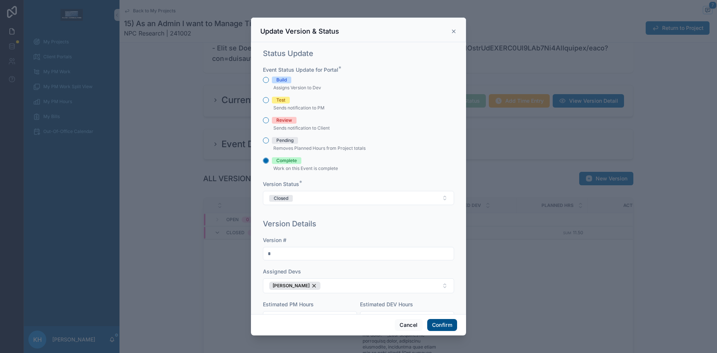
click at [436, 327] on button "Confirm" at bounding box center [442, 325] width 30 height 12
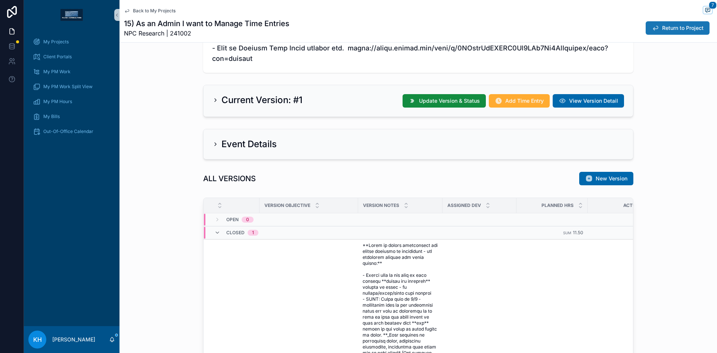
click at [663, 31] on span "Return to Project" at bounding box center [683, 27] width 41 height 7
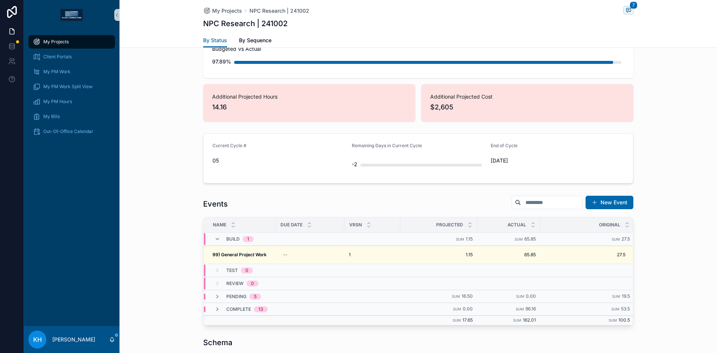
scroll to position [187, 0]
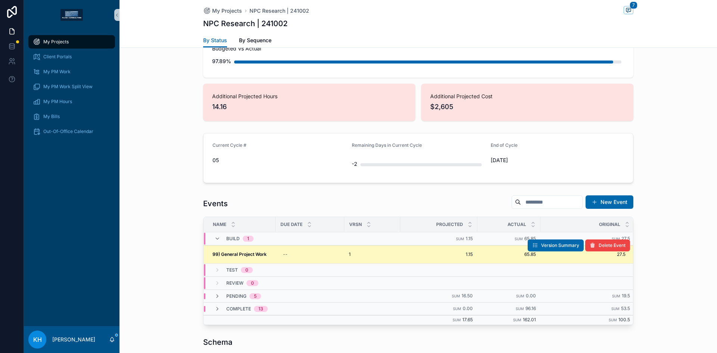
click at [253, 255] on strong "99) General Project Work" at bounding box center [240, 254] width 54 height 6
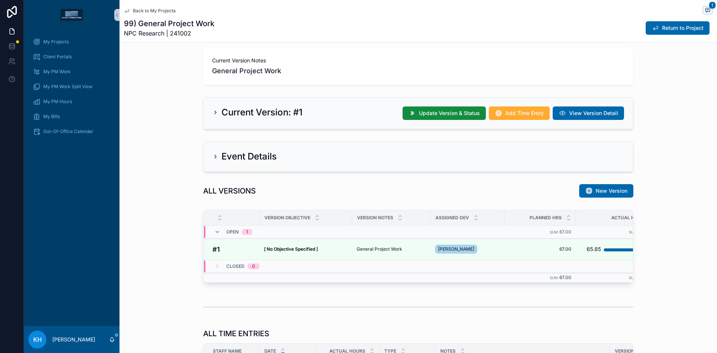
scroll to position [133, 0]
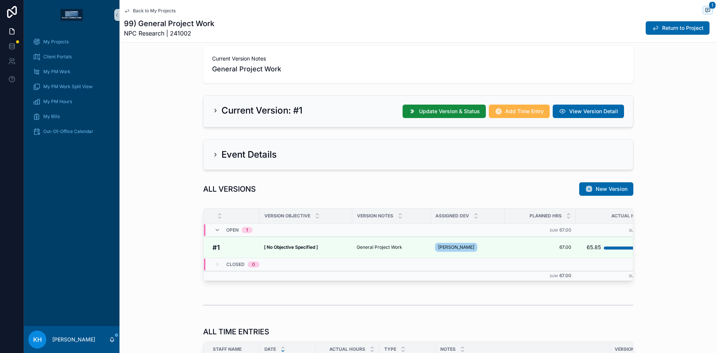
click at [519, 113] on span "Add Time Entry" at bounding box center [525, 111] width 38 height 7
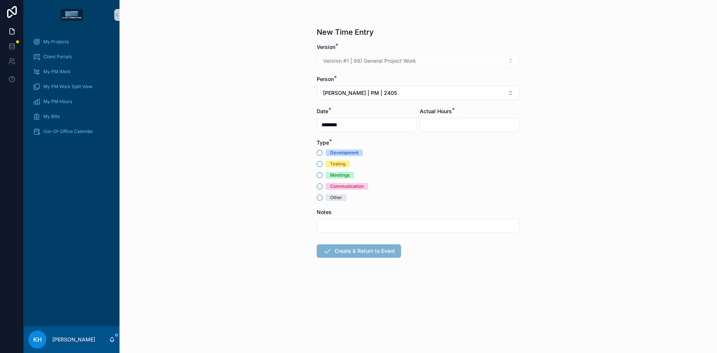
click at [447, 119] on div "scrollable content" at bounding box center [470, 124] width 100 height 13
click at [441, 124] on input "scrollable content" at bounding box center [469, 125] width 99 height 10
type input "****"
click at [318, 198] on button "Other" at bounding box center [320, 198] width 6 height 6
click at [326, 226] on input "scrollable content" at bounding box center [418, 225] width 203 height 10
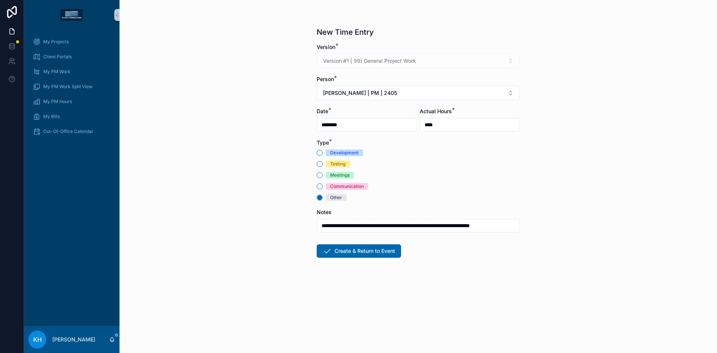
scroll to position [0, 5]
type input "**********"
click at [345, 249] on button "Create & Return to Event" at bounding box center [359, 250] width 84 height 13
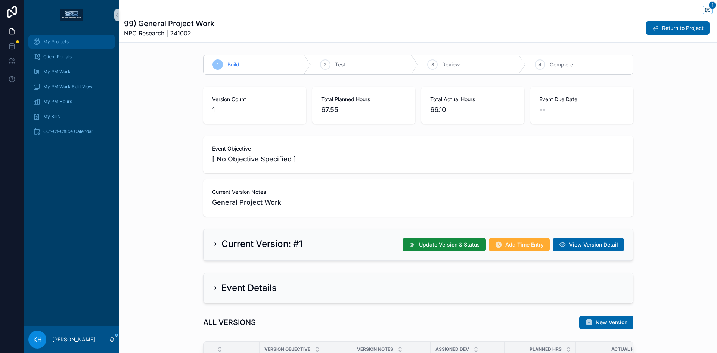
click at [51, 40] on span "My Projects" at bounding box center [55, 42] width 25 height 6
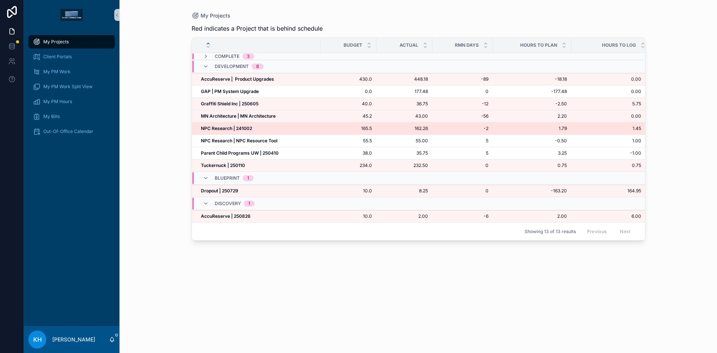
click at [223, 126] on strong "NPC Research | 241002" at bounding box center [226, 129] width 51 height 6
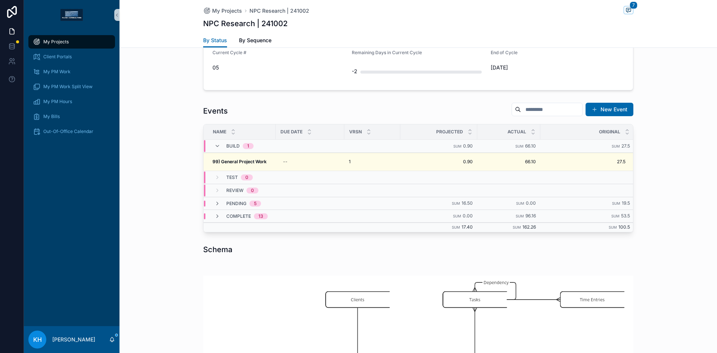
scroll to position [280, 0]
click at [214, 202] on icon "scrollable content" at bounding box center [217, 203] width 6 height 6
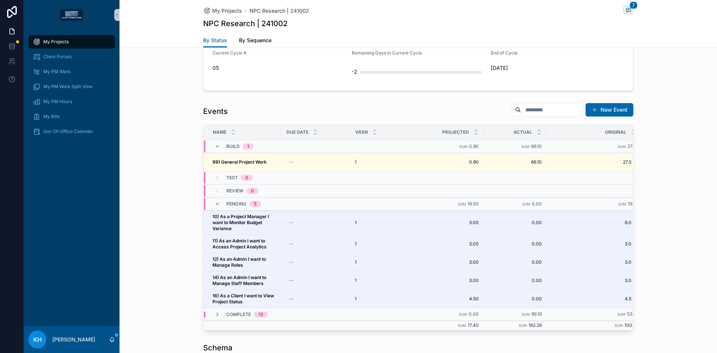
scroll to position [279, 0]
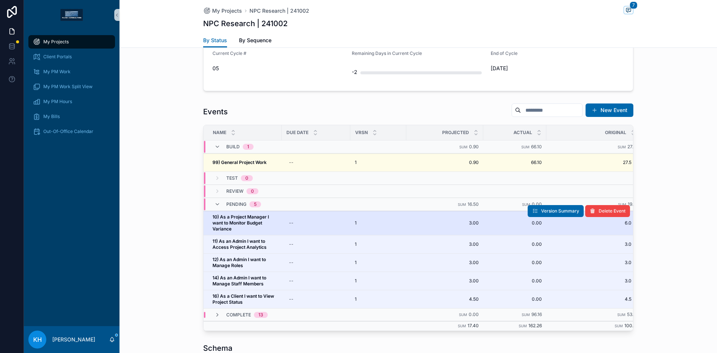
click at [245, 225] on strong "10) As a Project Manager I want to Monitor Budget Variance" at bounding box center [242, 223] width 58 height 18
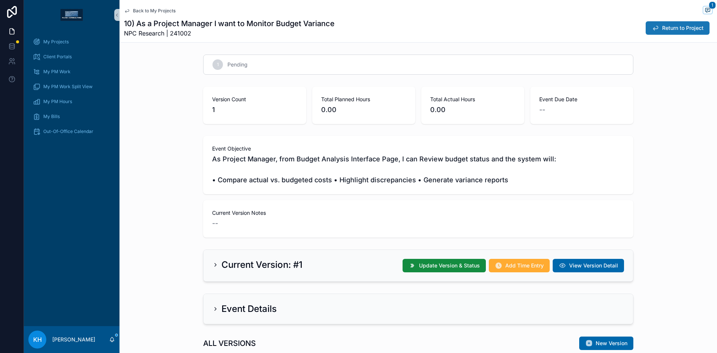
click at [663, 25] on span "Return to Project" at bounding box center [683, 27] width 41 height 7
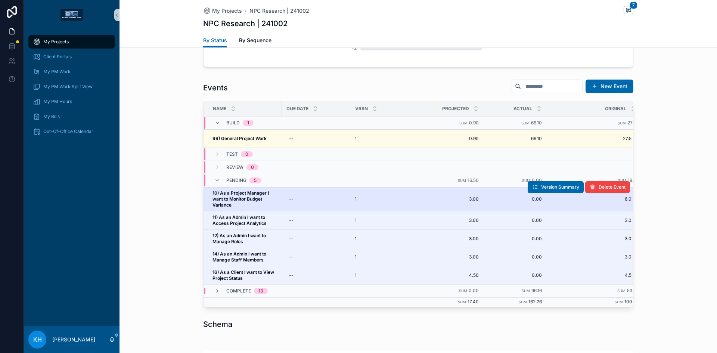
scroll to position [305, 0]
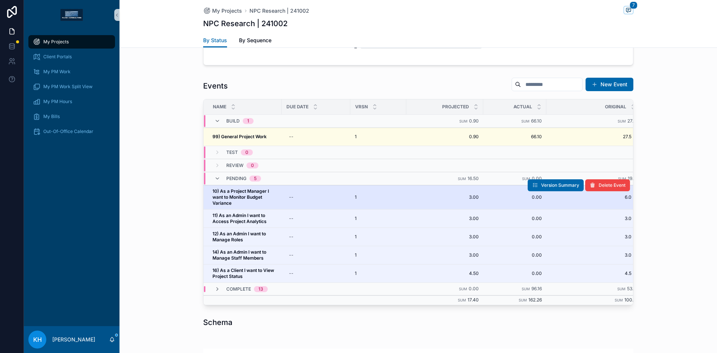
click at [254, 198] on strong "10) As a Project Manager I want to Monitor Budget Variance" at bounding box center [242, 197] width 58 height 18
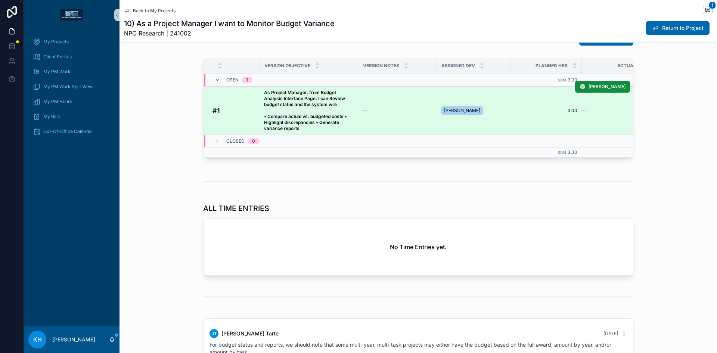
click at [303, 106] on strong "As Project Manager, from Budget Analysis Interface Page, I can Review budget st…" at bounding box center [306, 110] width 84 height 41
